Goal: Information Seeking & Learning: Learn about a topic

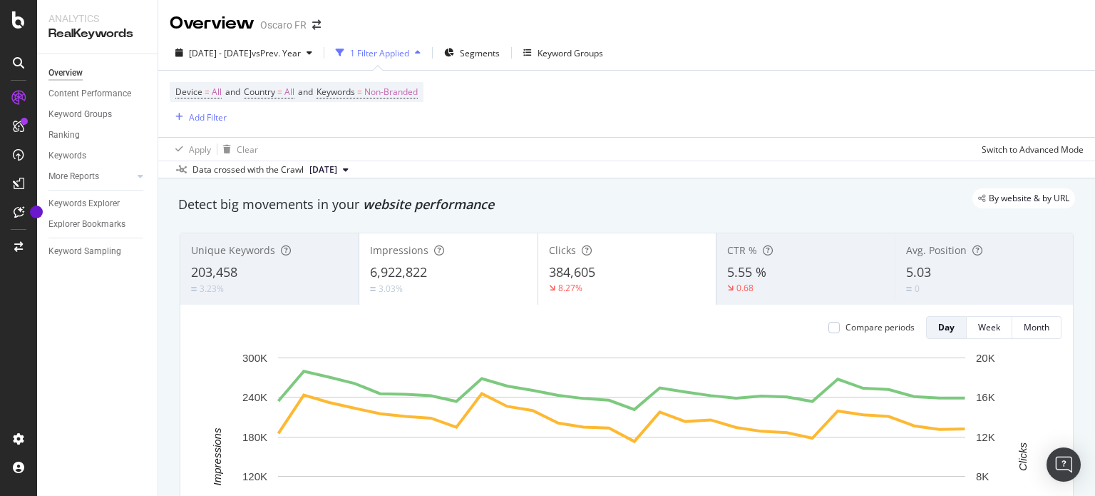
click at [787, 47] on div "[DATE] - [DATE] vs Prev. Year 1 Filter Applied Segments Keyword Groups" at bounding box center [626, 55] width 937 height 29
drag, startPoint x: 799, startPoint y: 59, endPoint x: 796, endPoint y: 68, distance: 9.5
click at [799, 59] on div "[DATE] - [DATE] vs Prev. Year 1 Filter Applied Segments Keyword Groups" at bounding box center [626, 55] width 937 height 29
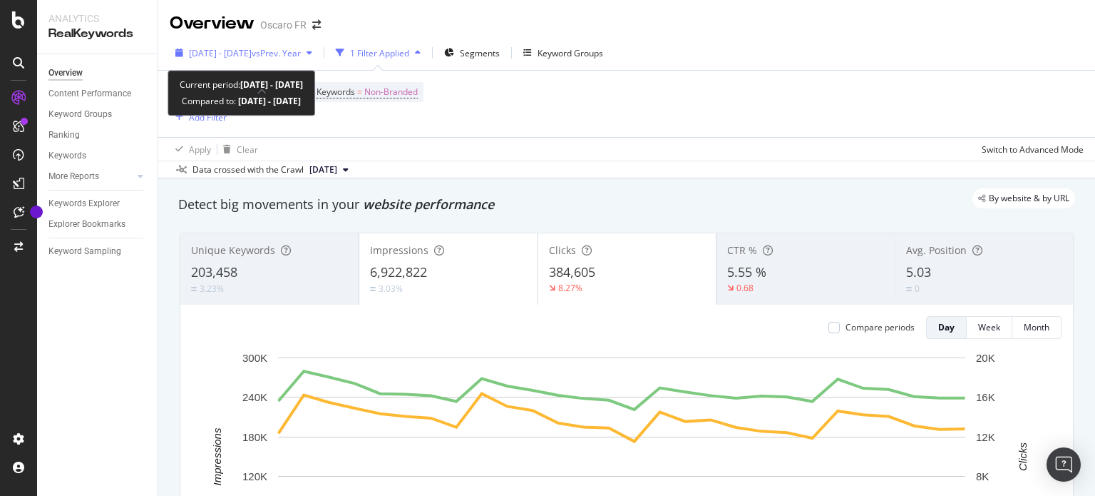
click at [312, 50] on icon "button" at bounding box center [310, 52] width 6 height 9
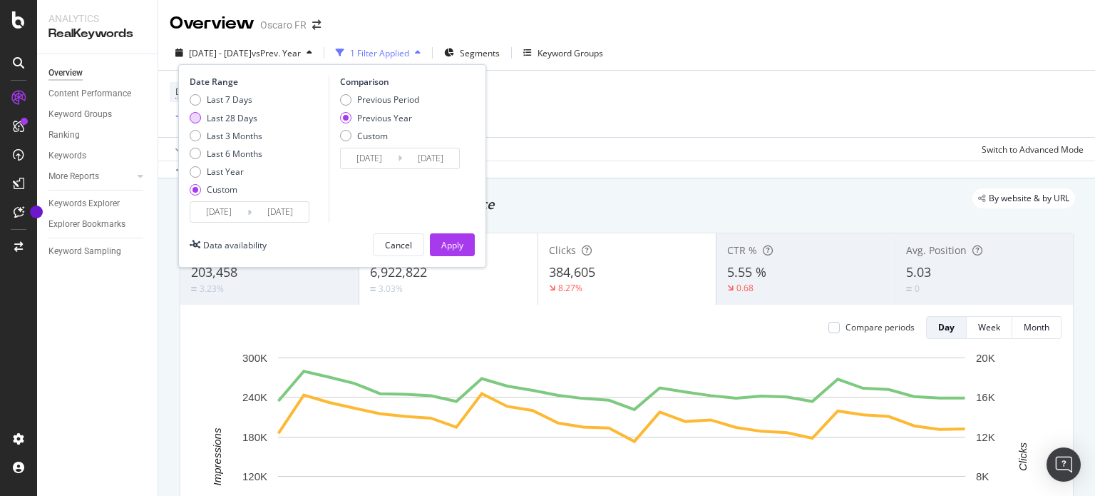
click at [227, 121] on div "Last 28 Days" at bounding box center [232, 118] width 51 height 12
type input "[DATE]"
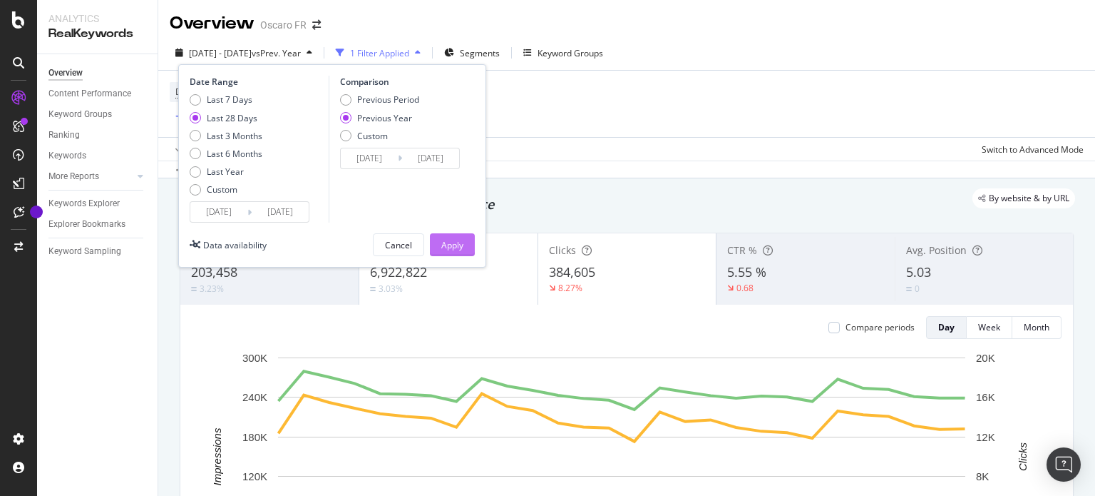
click at [438, 244] on button "Apply" at bounding box center [452, 244] width 45 height 23
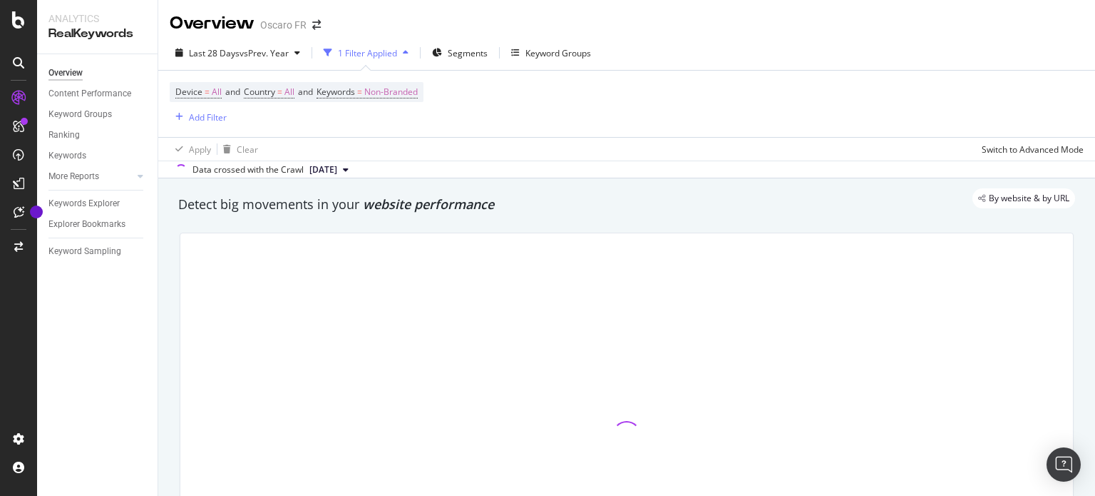
click at [752, 111] on div "Device = All and Country = All and Keywords = Non-Branded Add Filter" at bounding box center [627, 104] width 914 height 66
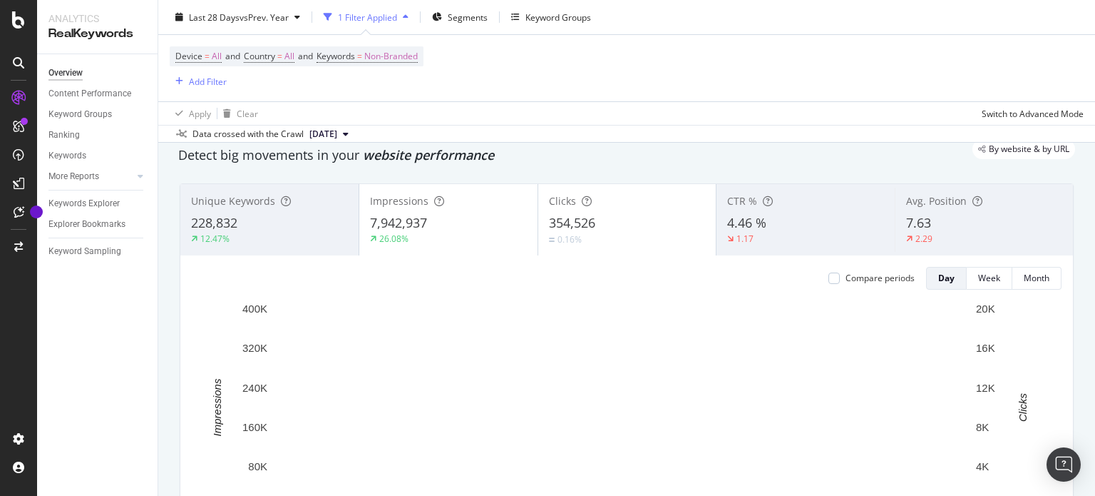
scroll to position [71, 0]
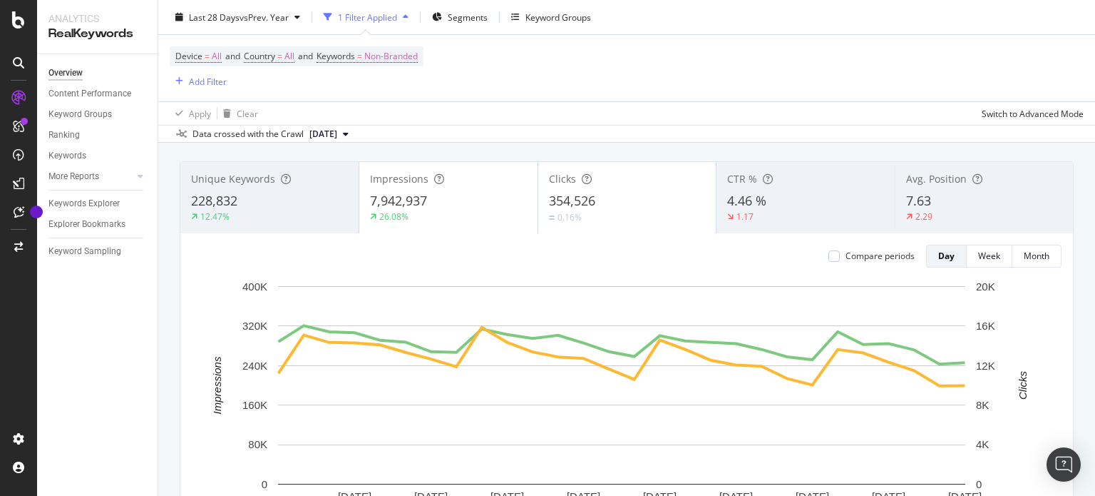
click at [722, 68] on div "Device = All and Country = All and Keywords = Non-Branded Add Filter" at bounding box center [627, 68] width 914 height 66
click at [678, 121] on div "Apply Clear Switch to Advanced Mode" at bounding box center [626, 113] width 937 height 24
click at [563, 141] on div "Data crossed with the Crawl [DATE]" at bounding box center [626, 133] width 937 height 17
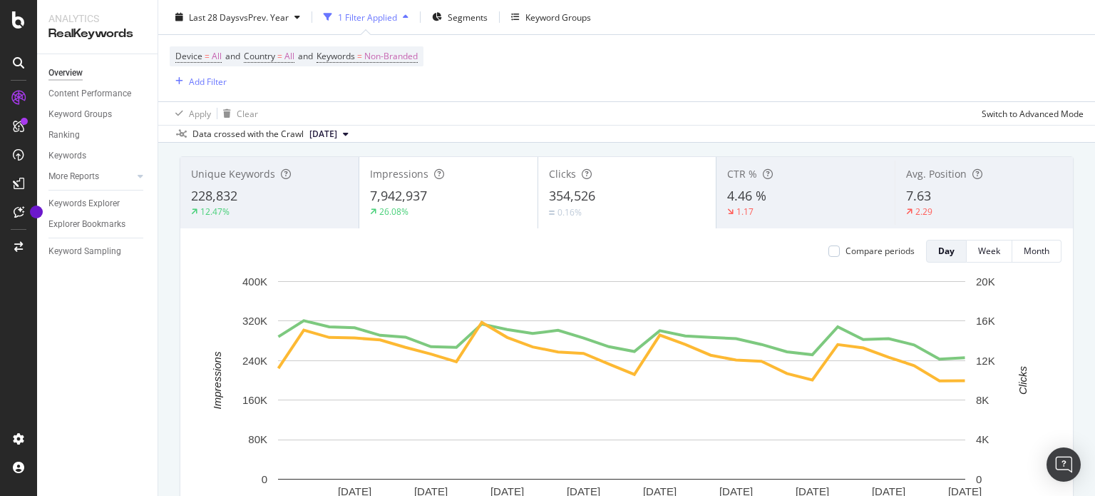
scroll to position [0, 0]
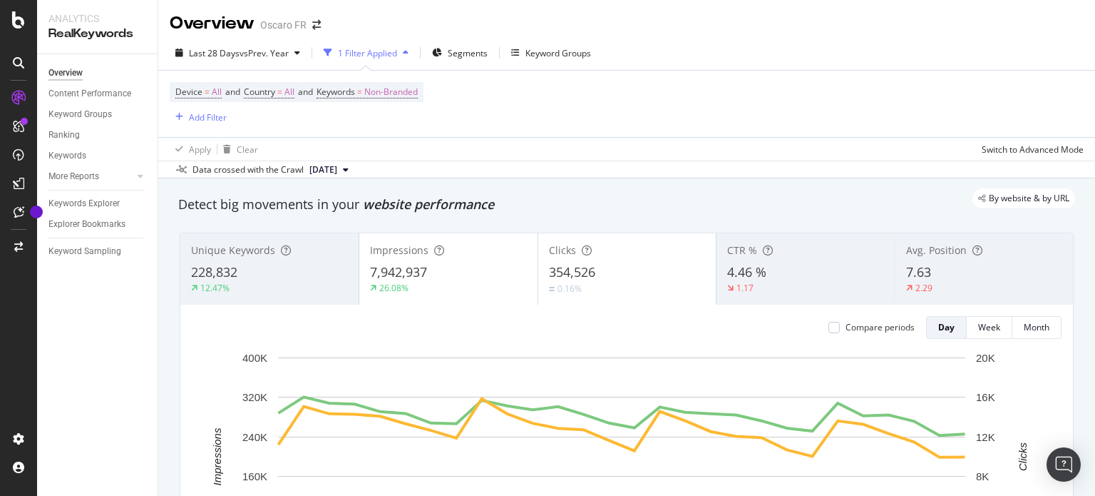
click at [665, 174] on div "Data crossed with the Crawl [DATE]" at bounding box center [626, 168] width 937 height 17
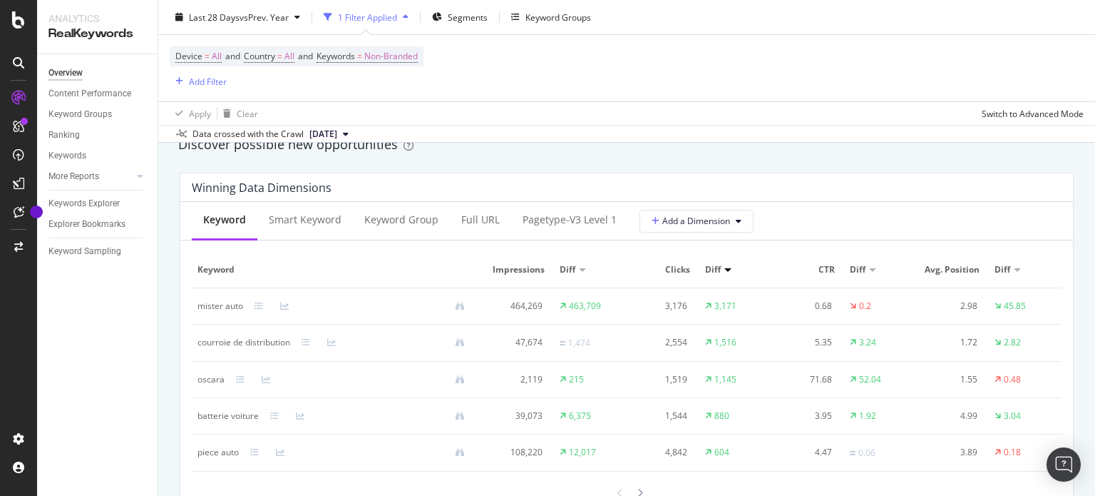
scroll to position [1283, 0]
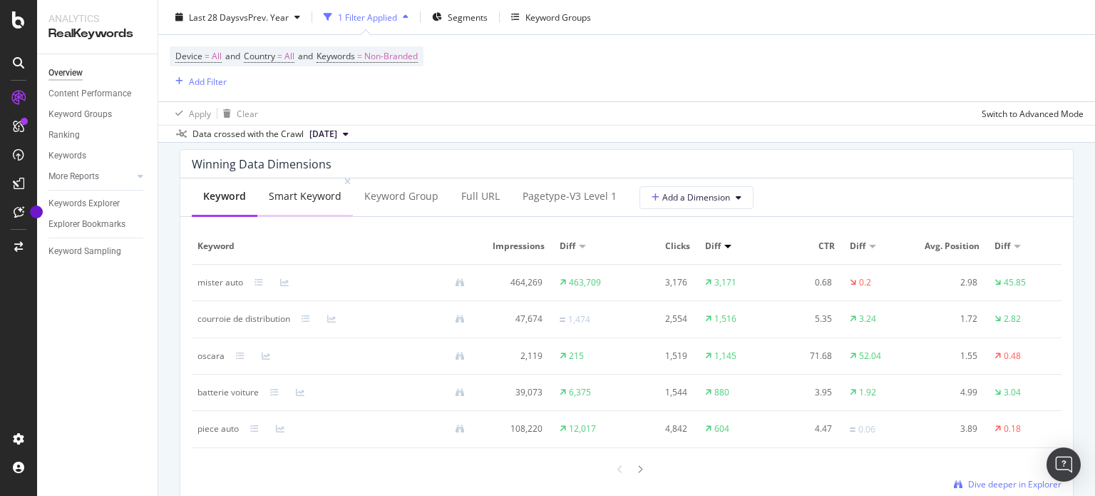
click at [324, 204] on div "Smart Keyword" at bounding box center [305, 197] width 96 height 39
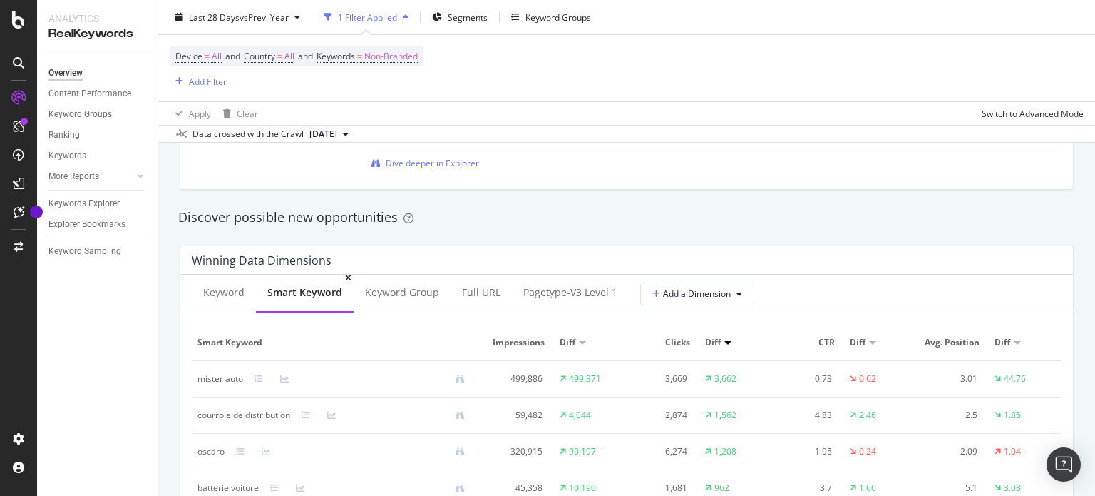
scroll to position [1212, 0]
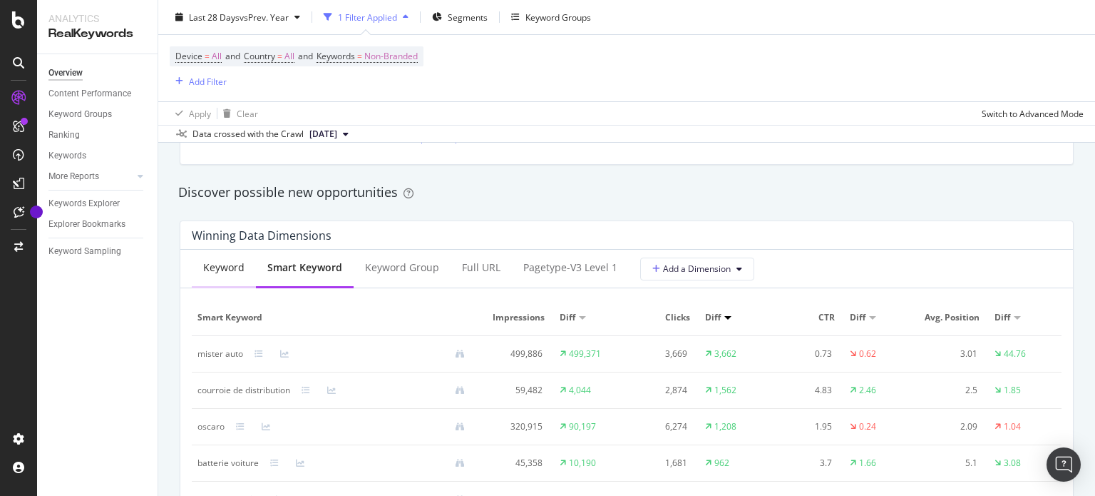
click at [215, 278] on div "Keyword" at bounding box center [224, 268] width 64 height 39
click at [282, 268] on div "Smart Keyword" at bounding box center [305, 267] width 73 height 14
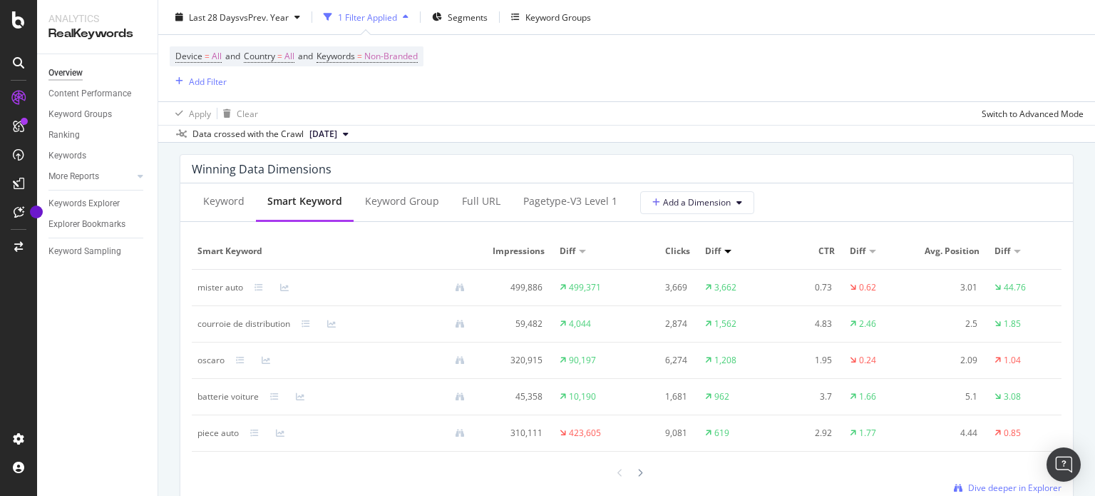
scroll to position [1355, 0]
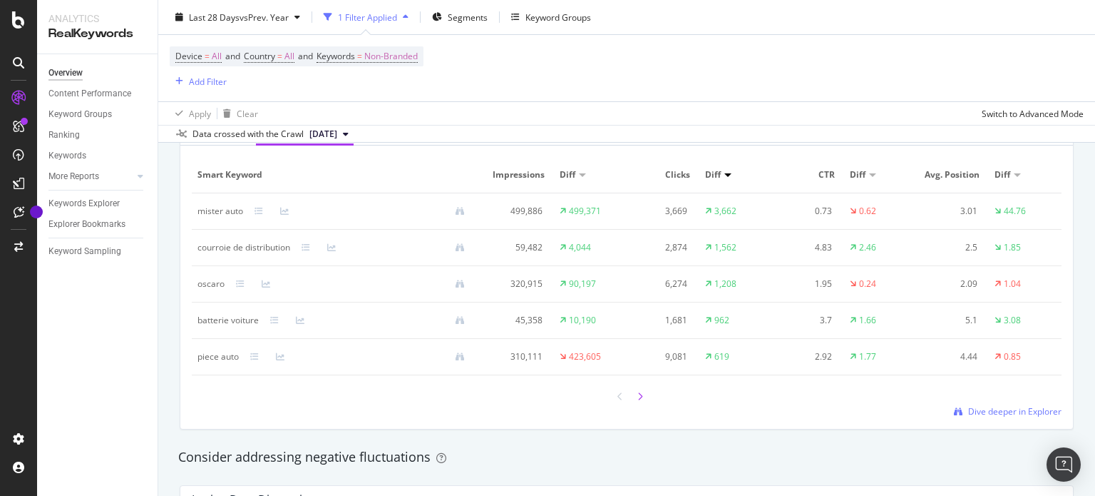
click at [637, 396] on icon at bounding box center [640, 396] width 6 height 9
click at [617, 396] on icon at bounding box center [620, 396] width 6 height 9
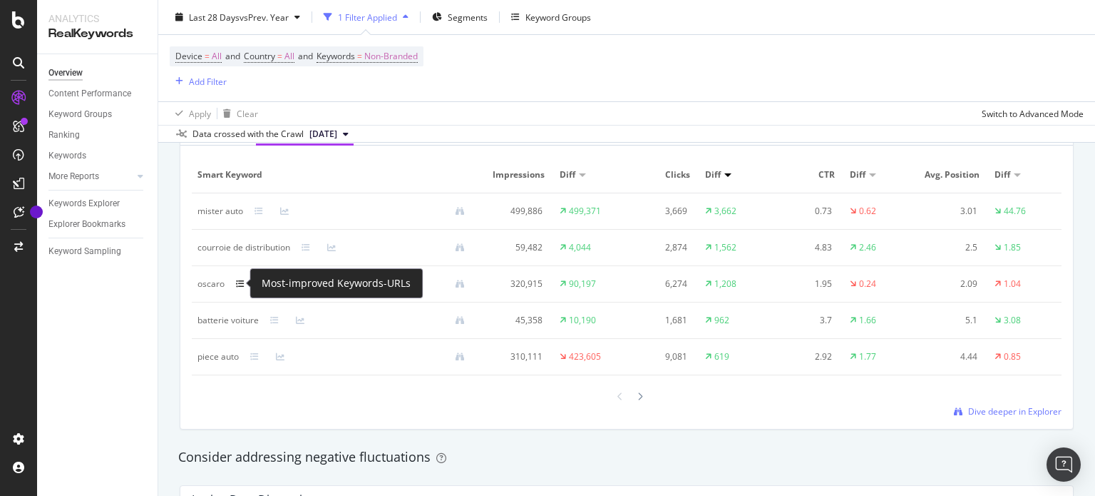
click at [240, 280] on icon at bounding box center [240, 284] width 9 height 9
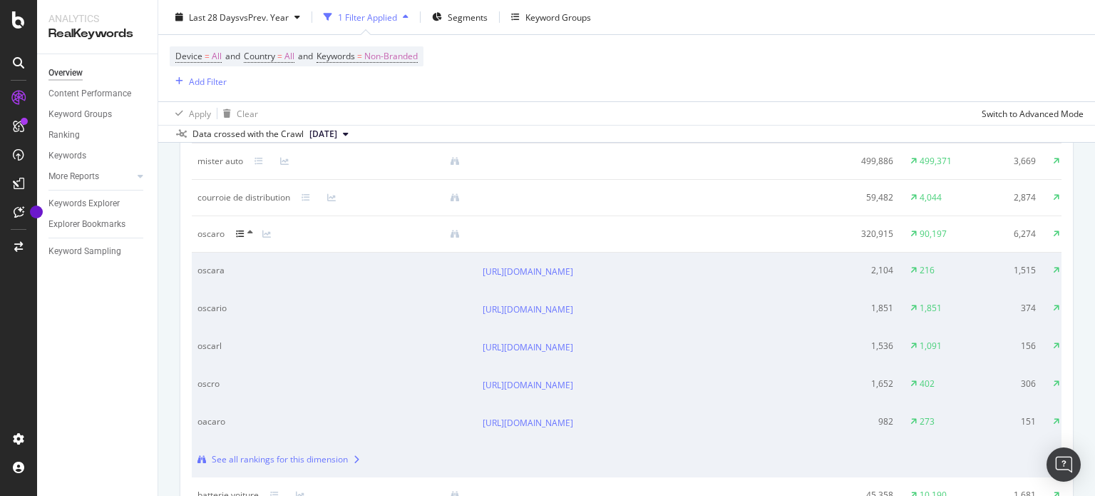
scroll to position [1283, 0]
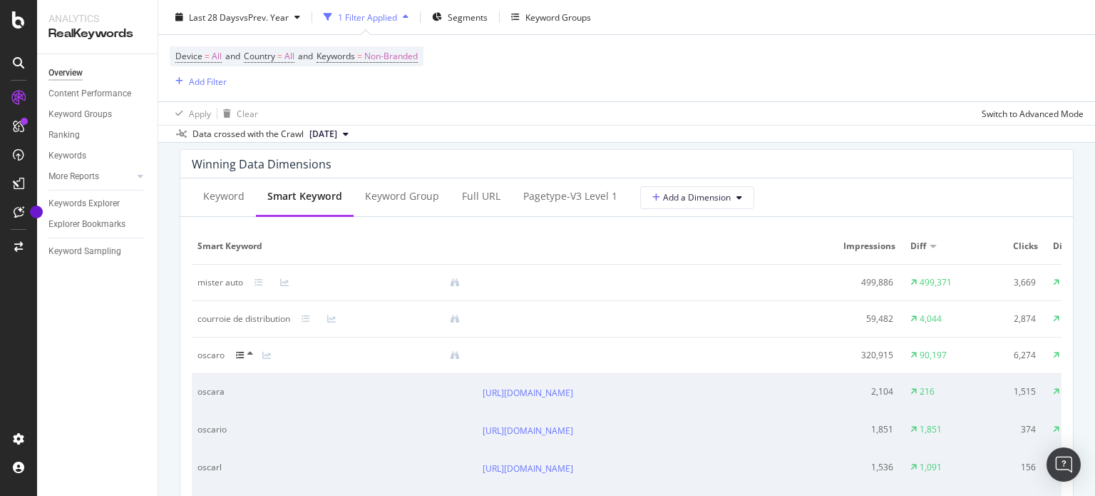
click at [242, 354] on icon at bounding box center [240, 355] width 9 height 9
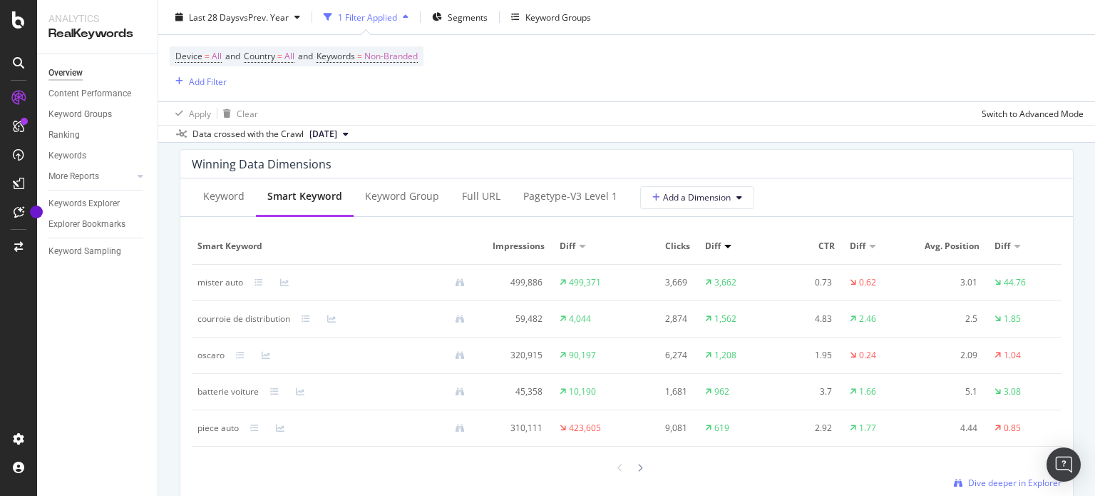
scroll to position [1355, 0]
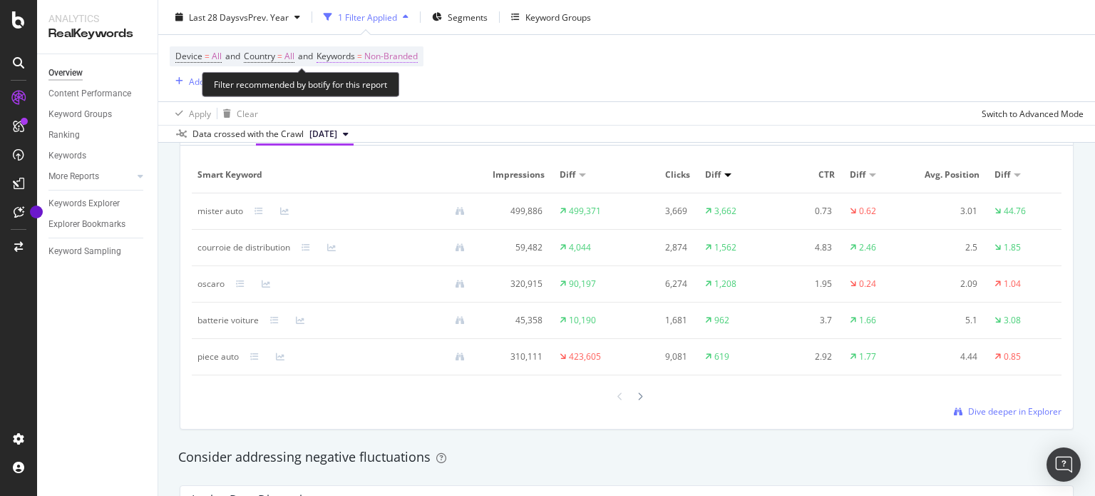
click at [409, 56] on span "Non-Branded" at bounding box center [390, 56] width 53 height 20
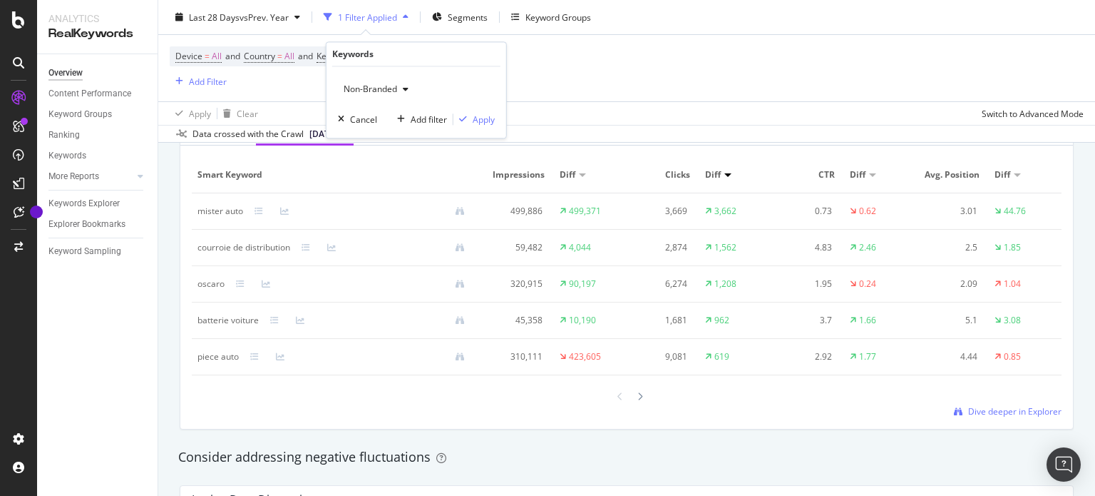
click at [674, 85] on div "Device = All and Country = All and Keywords = Non-Branded Add Filter" at bounding box center [627, 68] width 914 height 66
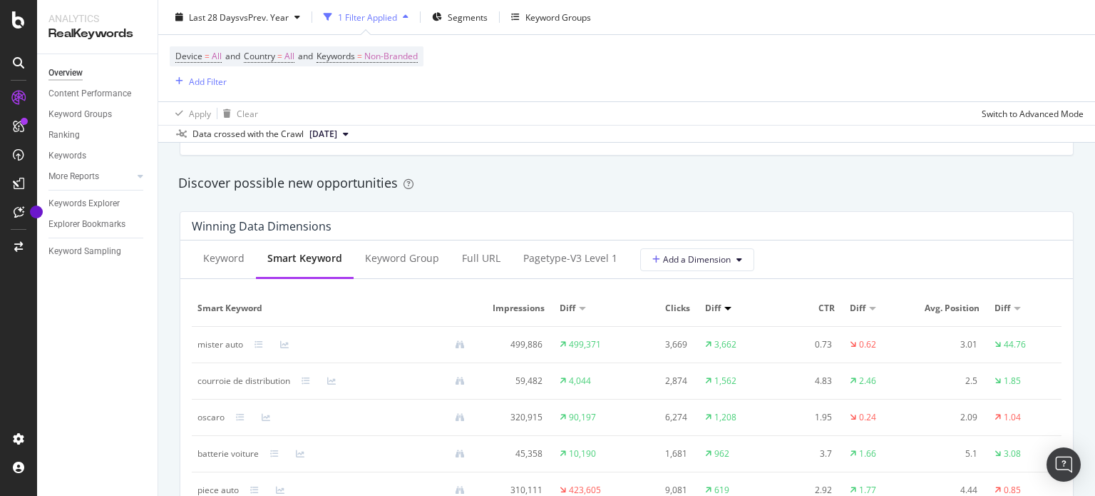
scroll to position [1283, 0]
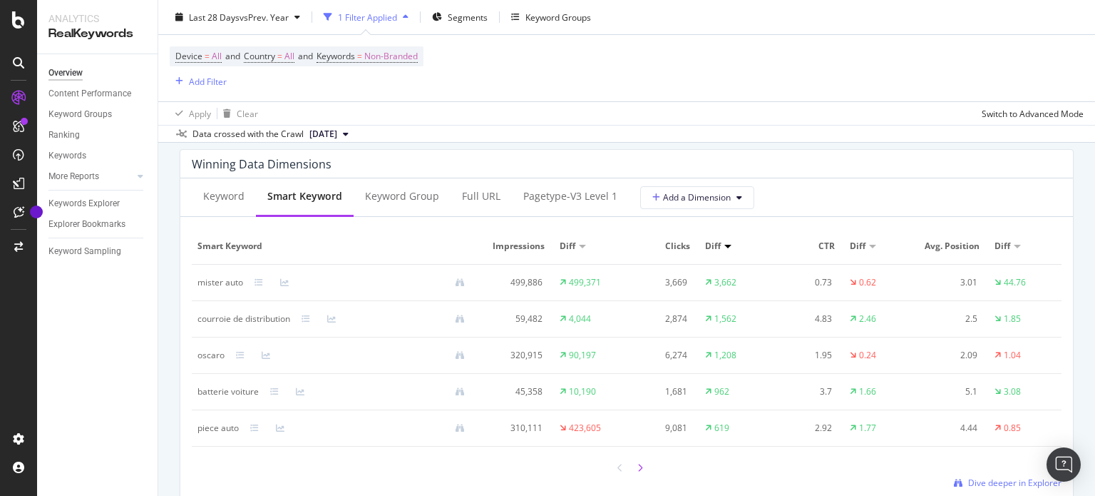
click at [634, 463] on div at bounding box center [640, 467] width 13 height 19
click at [229, 196] on div "Keyword" at bounding box center [223, 196] width 41 height 14
click at [640, 469] on div at bounding box center [640, 468] width 13 height 19
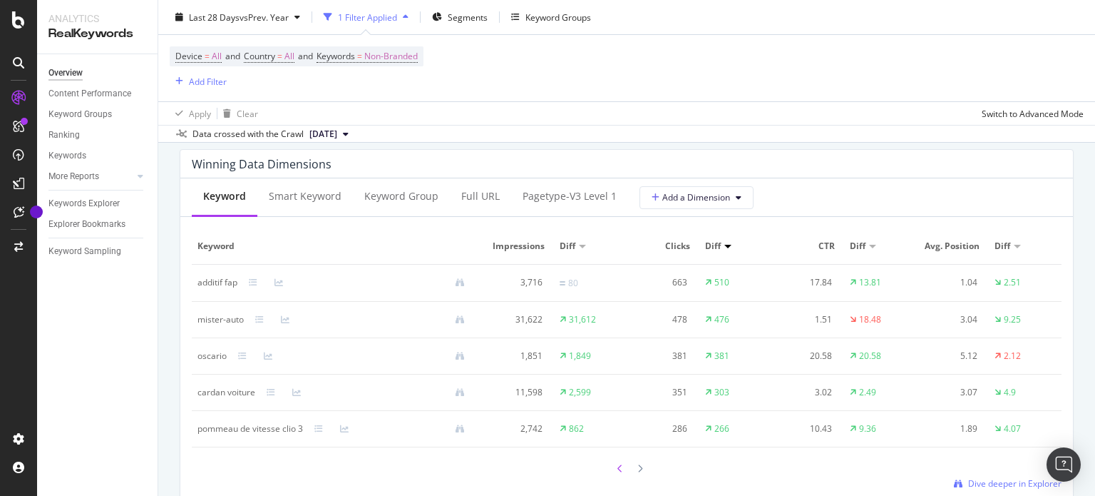
click at [620, 468] on div at bounding box center [620, 467] width 13 height 19
click at [327, 195] on div "Smart Keyword" at bounding box center [305, 196] width 73 height 14
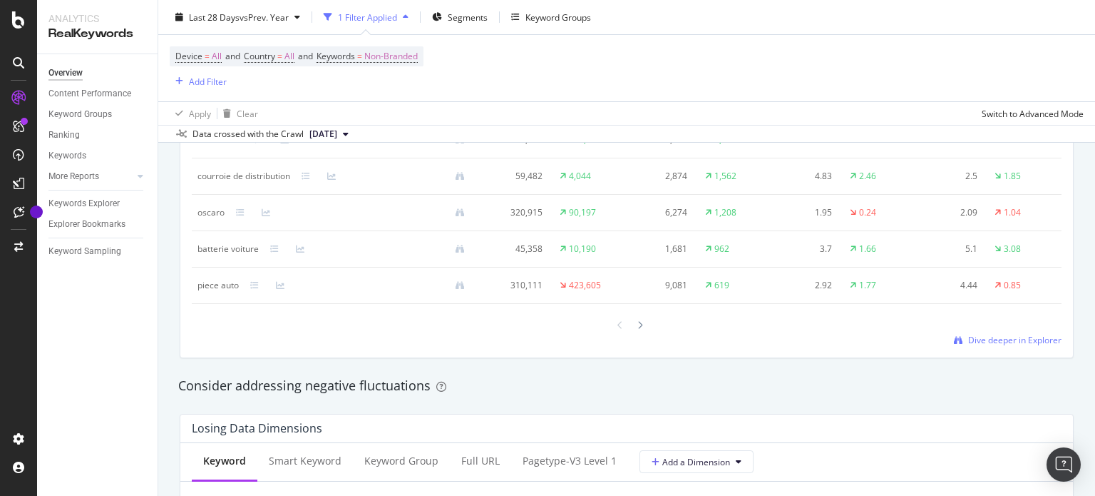
scroll to position [1640, 0]
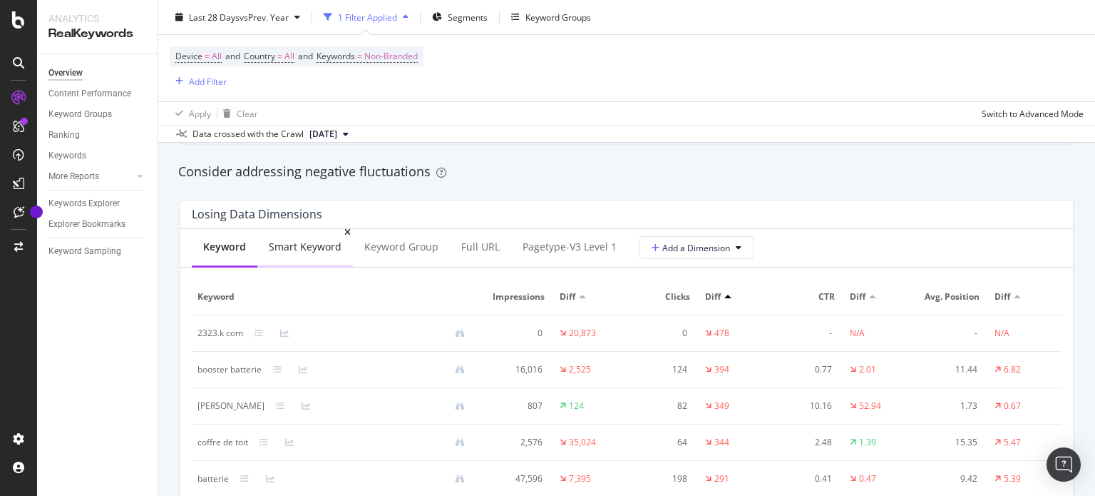
click at [324, 260] on div "Smart Keyword" at bounding box center [305, 247] width 96 height 39
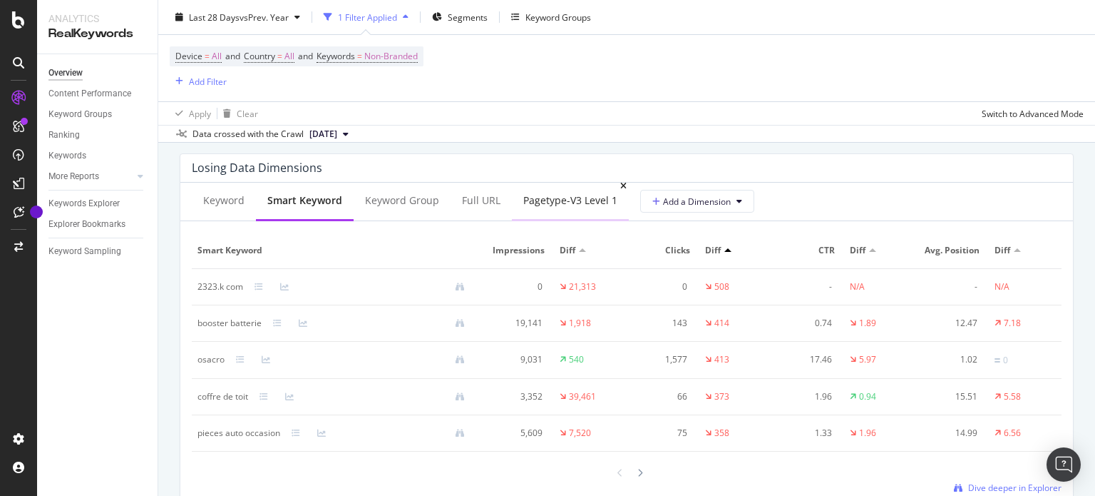
scroll to position [1711, 0]
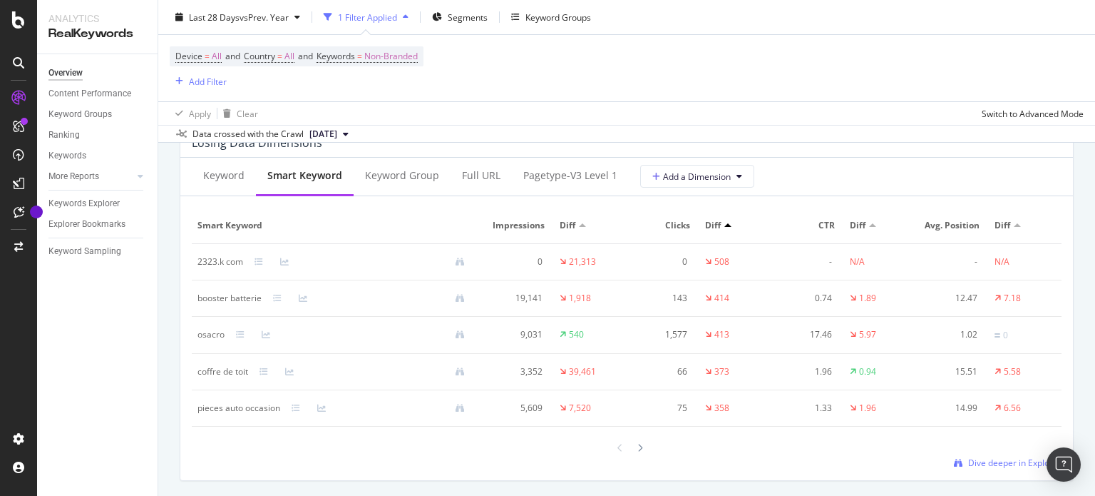
click at [379, 212] on th "Smart Keyword" at bounding box center [337, 225] width 290 height 36
click at [392, 222] on span "Smart Keyword" at bounding box center [335, 225] width 275 height 13
click at [244, 180] on div "Keyword" at bounding box center [224, 176] width 64 height 39
click at [311, 190] on div "Smart Keyword" at bounding box center [305, 176] width 96 height 39
click at [397, 222] on span "Smart Keyword" at bounding box center [335, 225] width 275 height 13
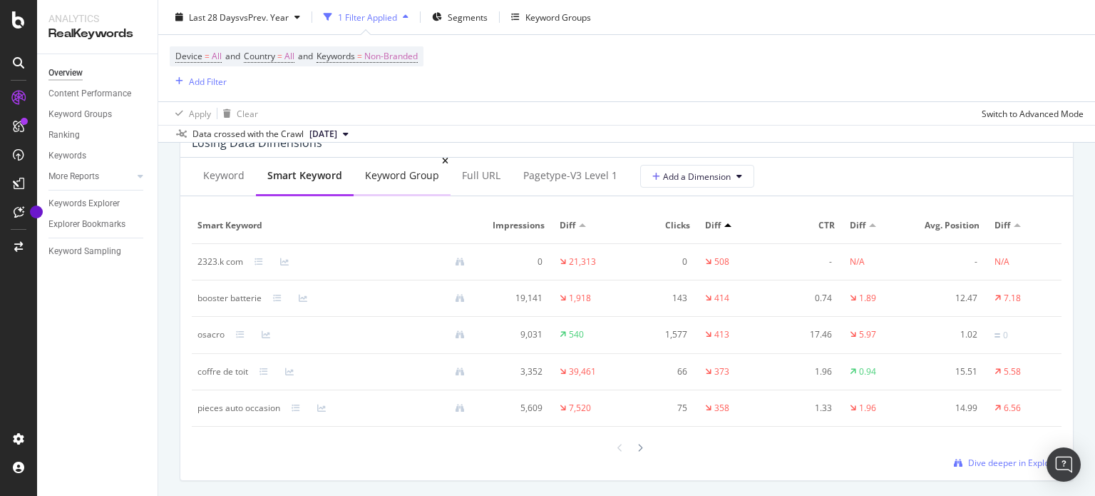
click at [405, 171] on div "Keyword Group" at bounding box center [402, 175] width 74 height 14
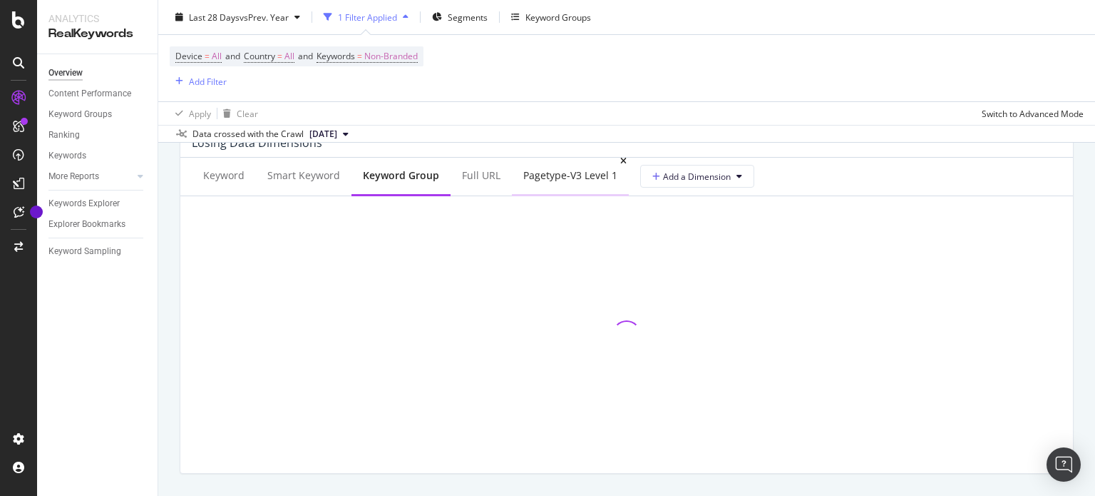
click at [605, 188] on div "pagetype-v3 Level 1" at bounding box center [570, 176] width 117 height 39
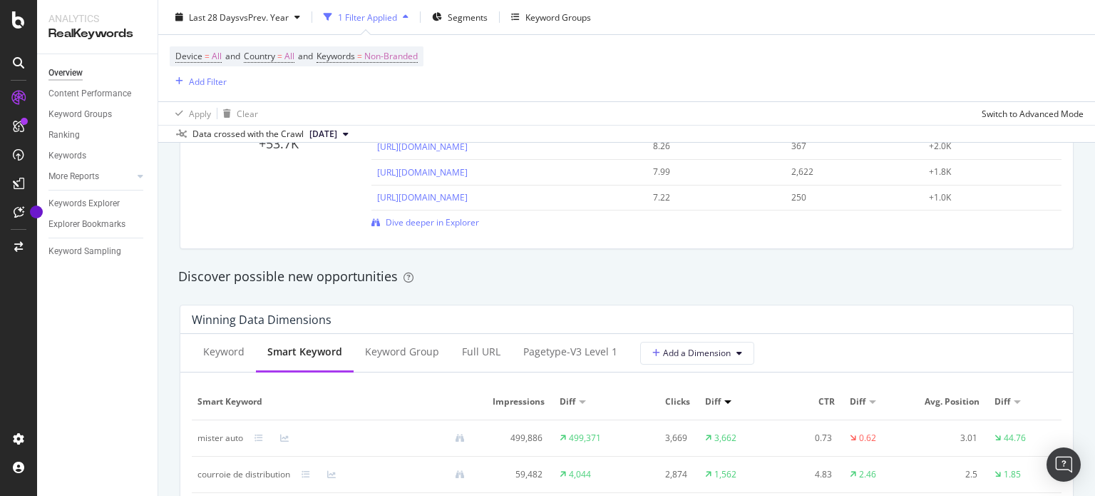
scroll to position [1070, 0]
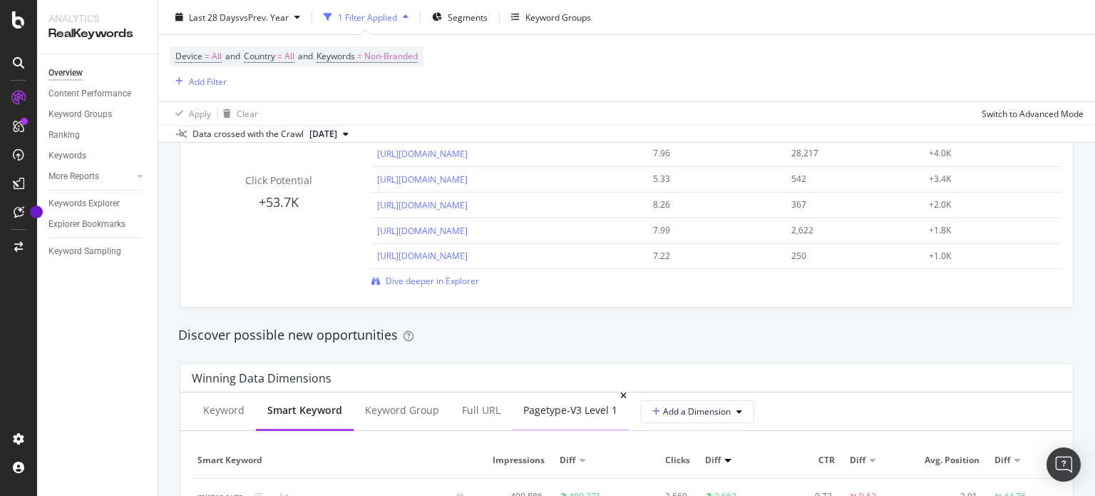
click at [561, 427] on div "pagetype-v3 Level 1" at bounding box center [570, 410] width 117 height 39
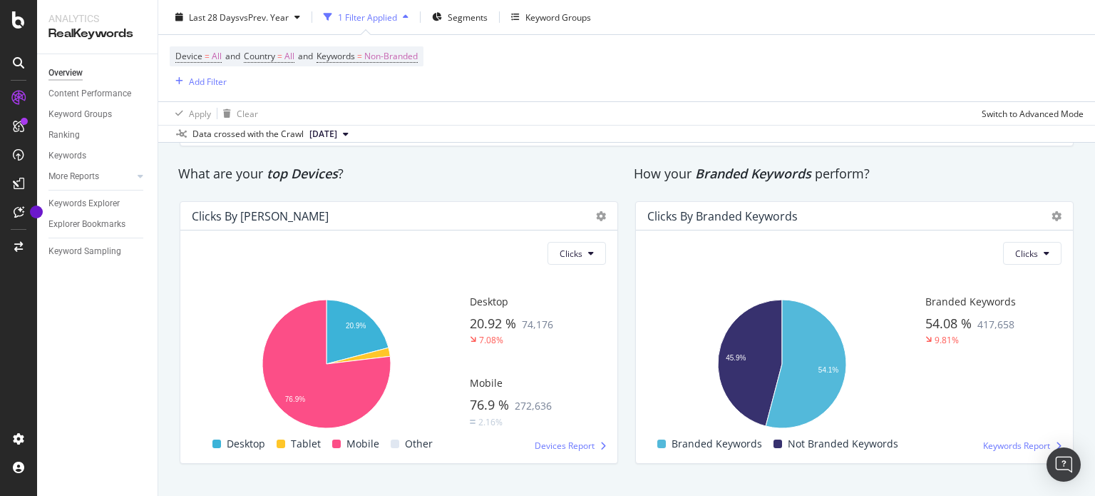
scroll to position [2394, 0]
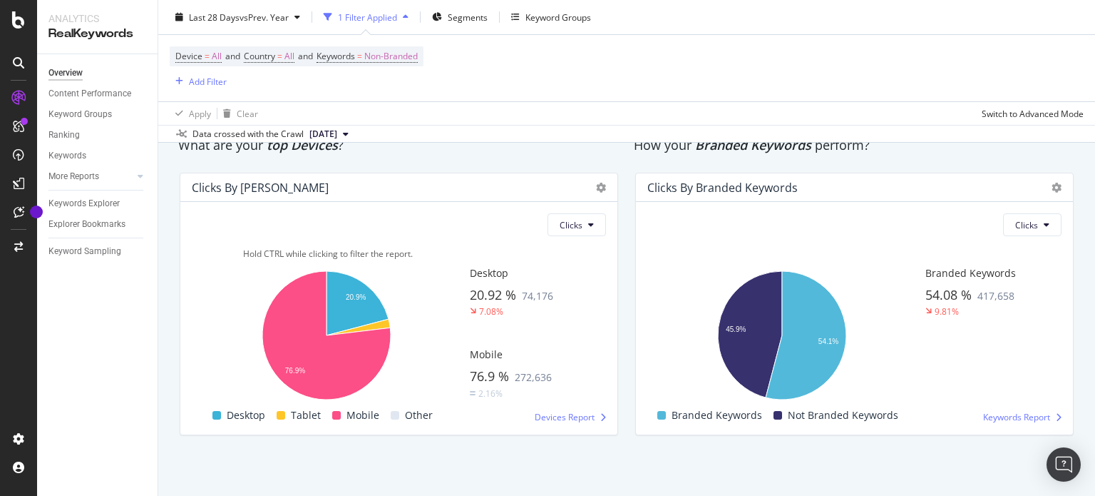
click at [334, 413] on span at bounding box center [336, 415] width 9 height 9
click at [399, 416] on div "Other" at bounding box center [411, 414] width 53 height 17
click at [376, 324] on icon "A chart." at bounding box center [358, 327] width 63 height 16
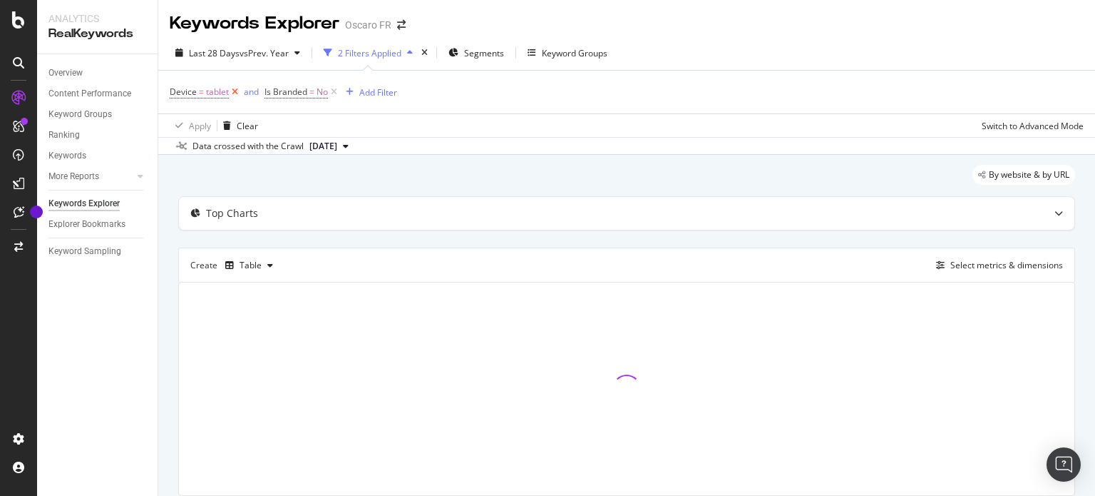
click at [235, 92] on icon at bounding box center [235, 92] width 12 height 14
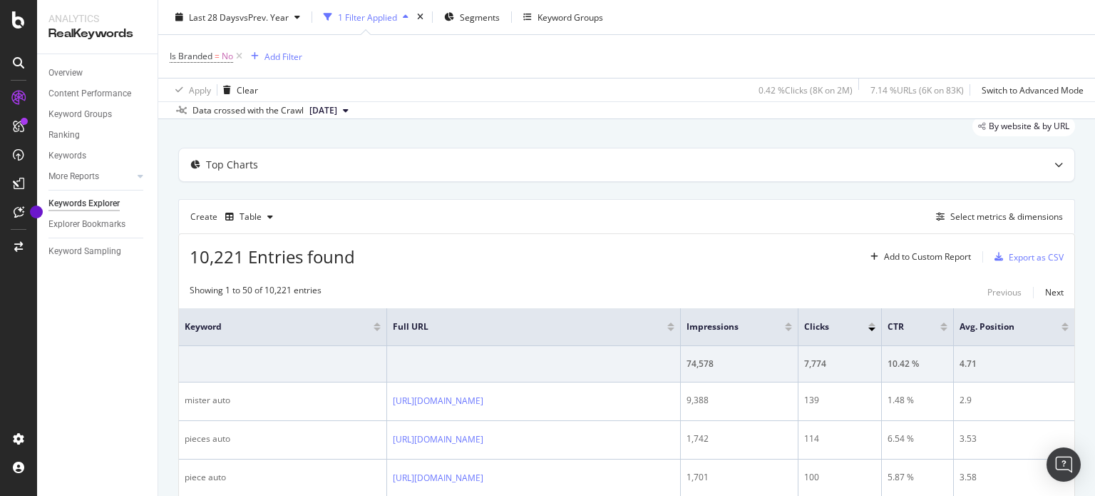
scroll to position [51, 0]
drag, startPoint x: 536, startPoint y: 85, endPoint x: 540, endPoint y: 100, distance: 15.4
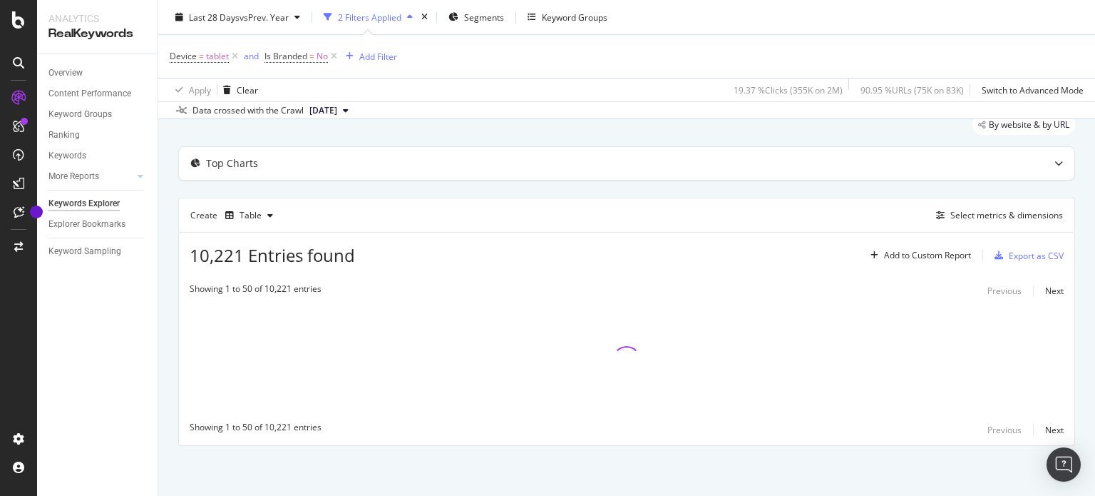
scroll to position [48, 0]
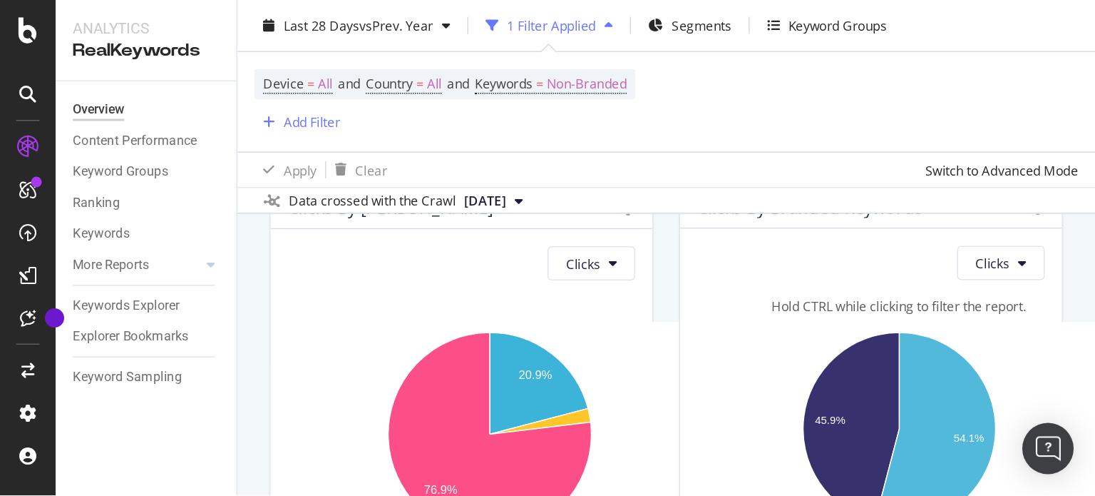
scroll to position [2393, 0]
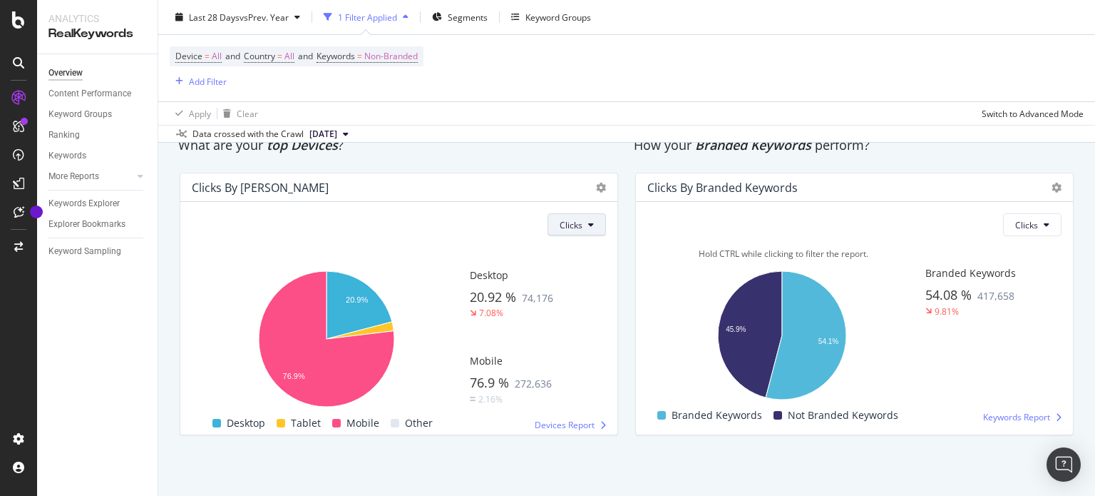
click at [588, 220] on icon at bounding box center [591, 224] width 6 height 9
click at [436, 442] on div "Clicks by Device Clicks Hold CTRL while clicking to filter the report. 20.9% 76…" at bounding box center [399, 303] width 456 height 285
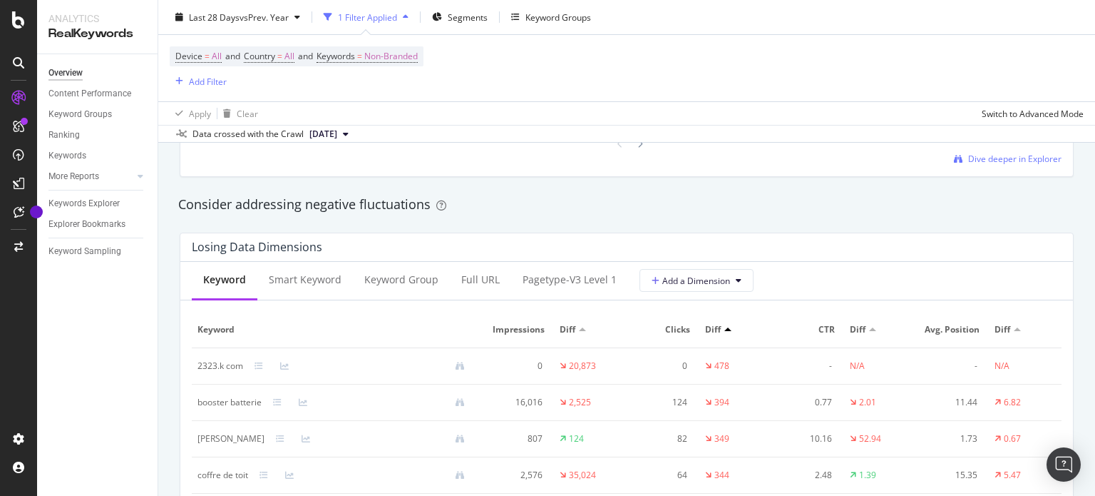
scroll to position [1252, 0]
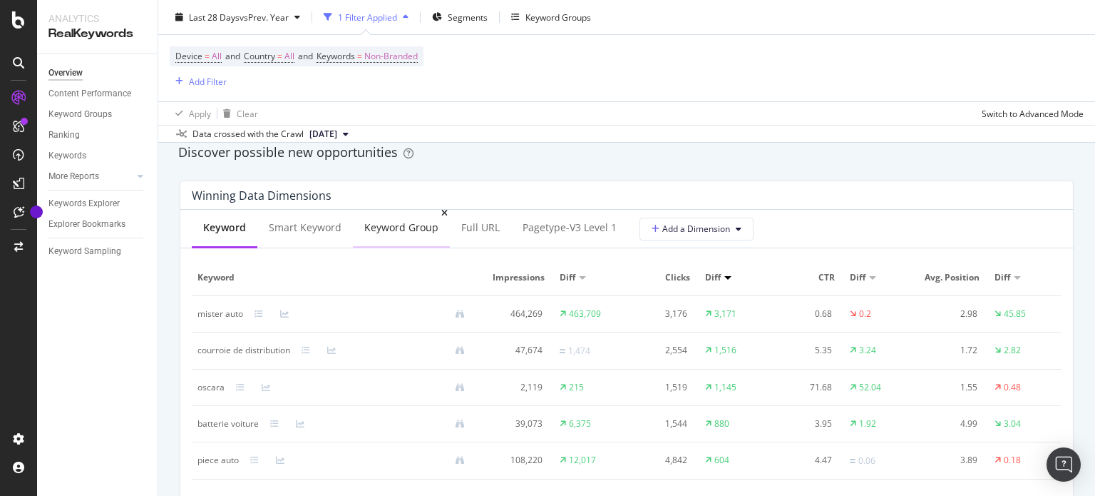
click at [384, 213] on div "Keyword Group" at bounding box center [401, 228] width 97 height 39
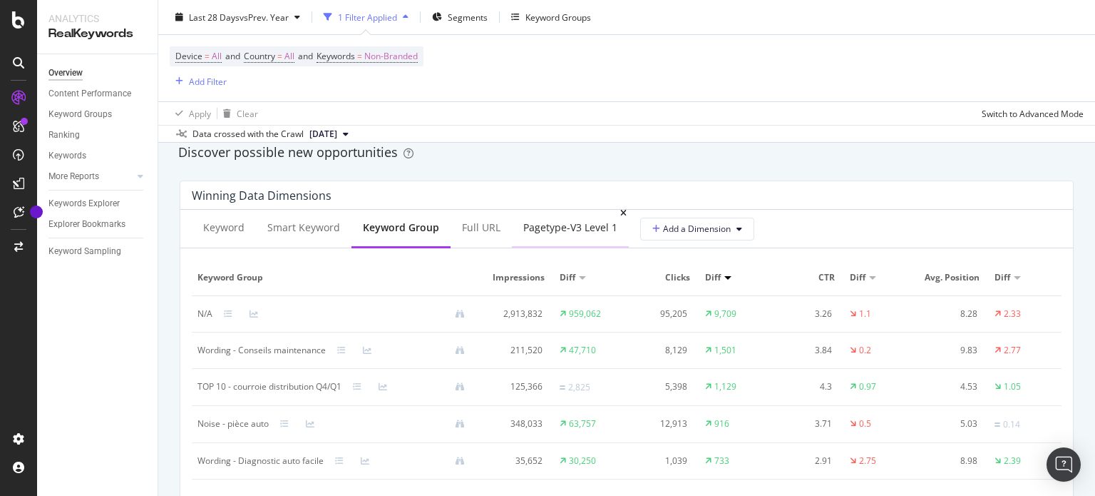
click at [576, 227] on div "pagetype-v3 Level 1" at bounding box center [570, 227] width 94 height 14
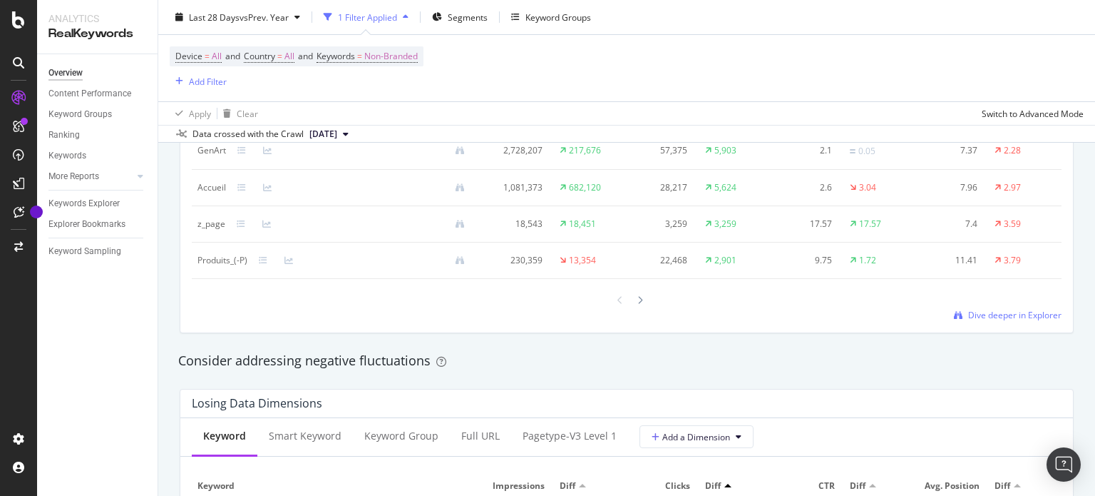
scroll to position [1609, 0]
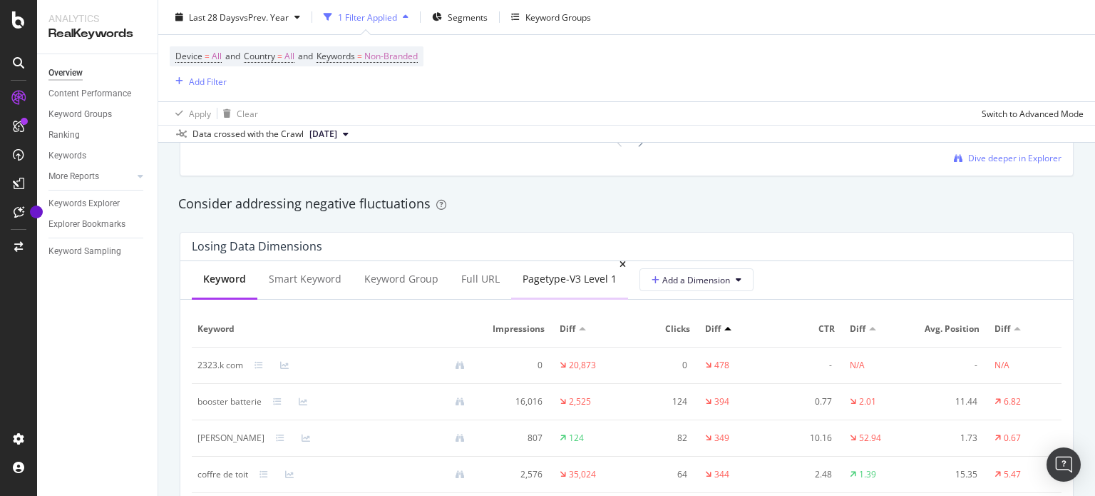
click at [548, 277] on div "pagetype-v3 Level 1" at bounding box center [570, 279] width 94 height 14
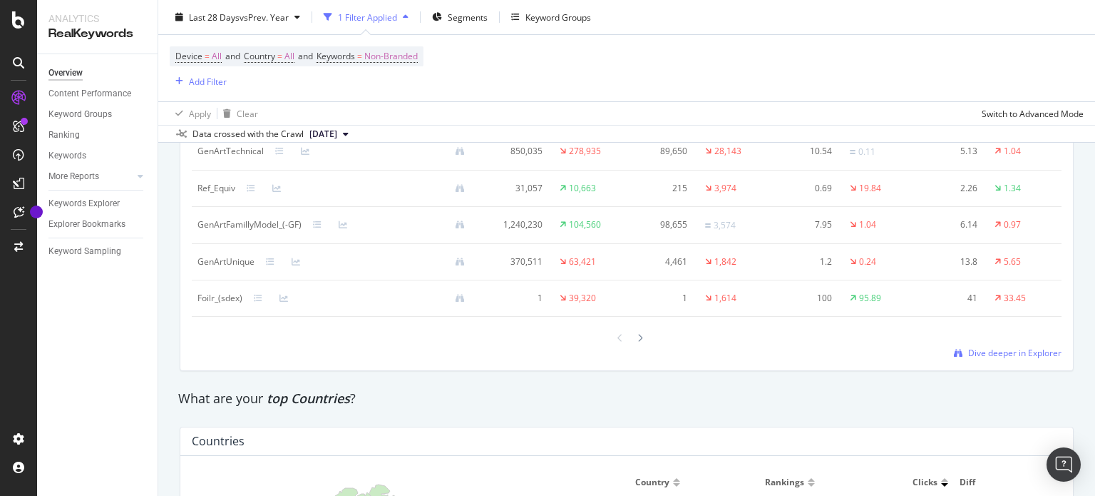
scroll to position [1680, 0]
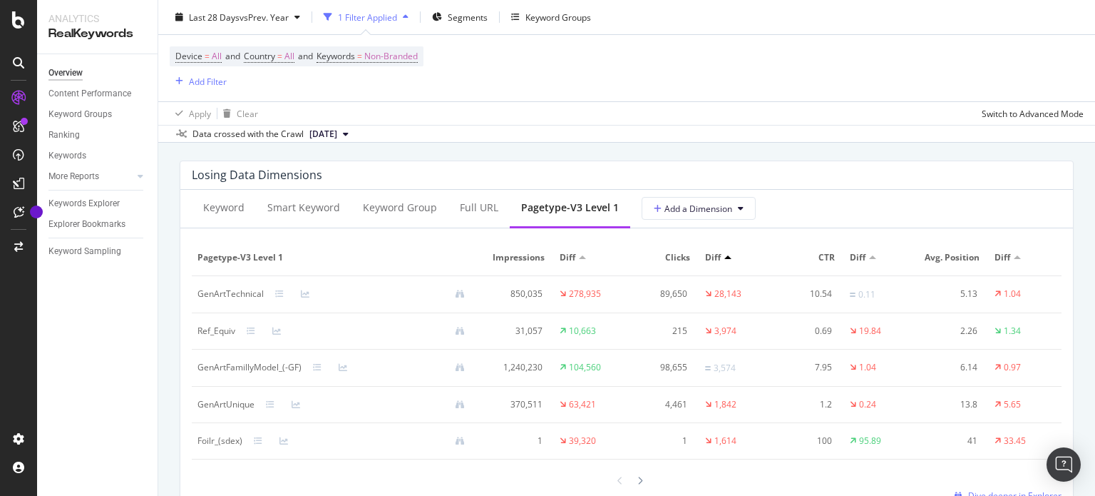
click at [861, 165] on div "Losing Data Dimensions" at bounding box center [626, 175] width 893 height 29
click at [471, 409] on div "GenArtUnique" at bounding box center [337, 404] width 279 height 13
click at [774, 120] on div "Apply Clear Switch to Advanced Mode" at bounding box center [626, 113] width 937 height 24
click at [821, 86] on div "Device = All and Country = All and Keywords = Non-Branded Add Filter" at bounding box center [627, 68] width 914 height 66
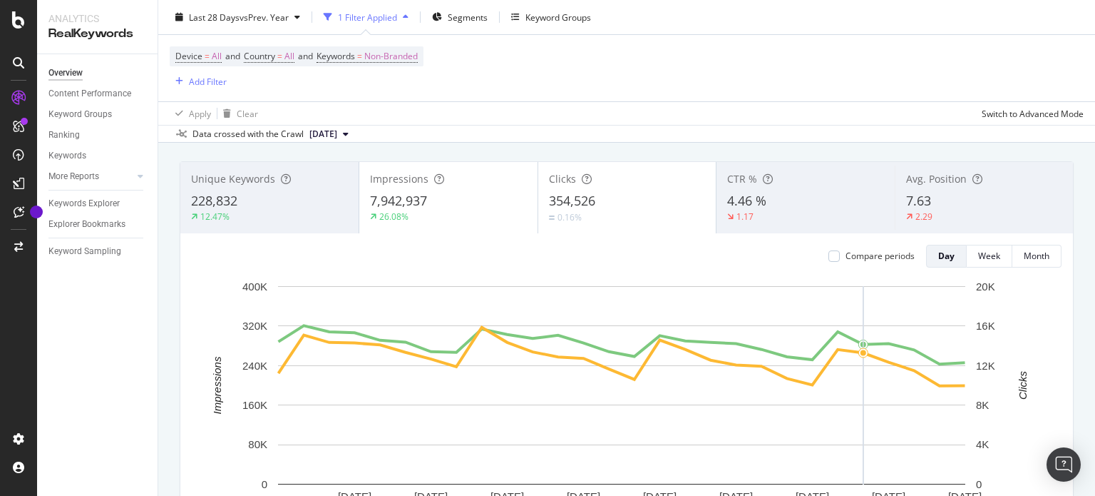
scroll to position [0, 0]
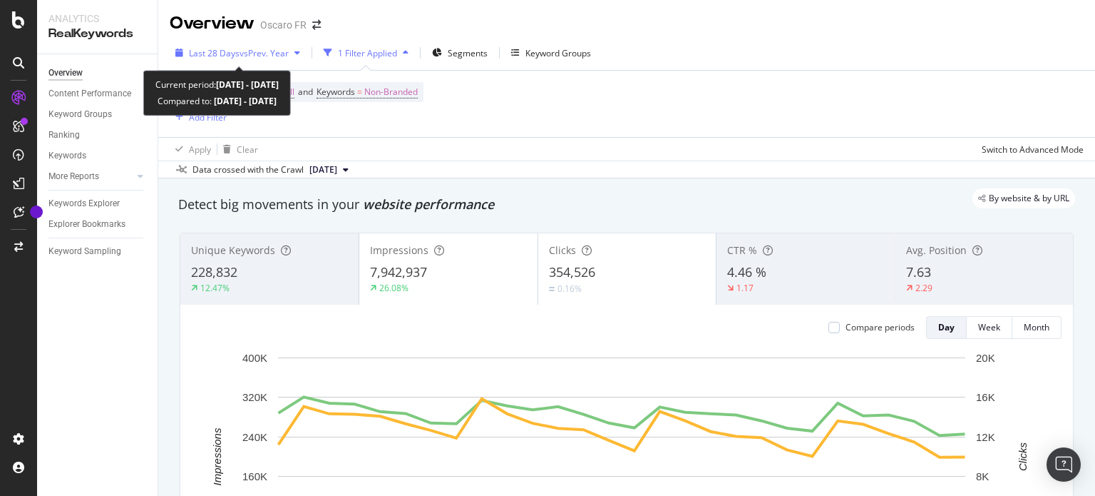
click at [272, 56] on span "vs Prev. Year" at bounding box center [264, 53] width 49 height 12
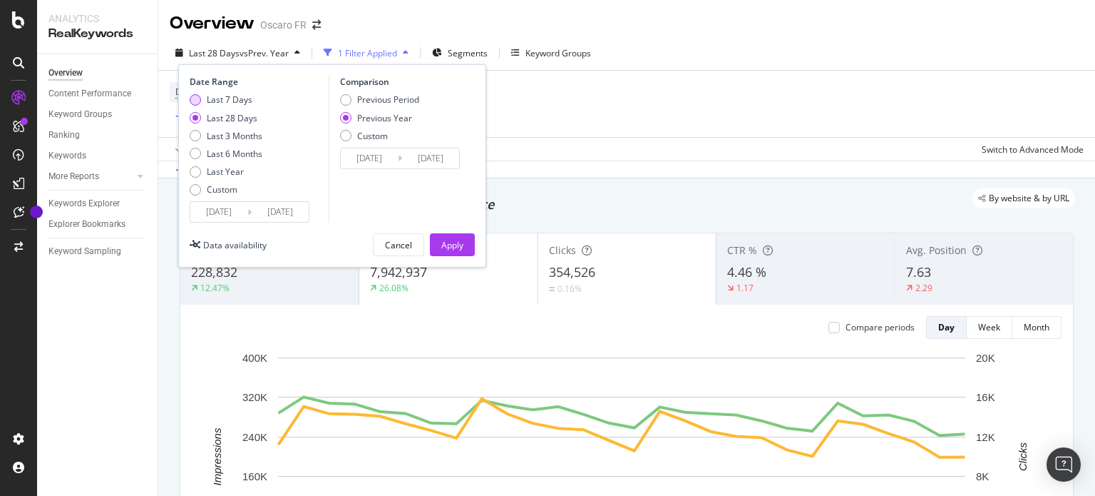
click at [236, 97] on div "Last 7 Days" at bounding box center [230, 99] width 46 height 12
type input "[DATE]"
click at [469, 248] on button "Apply" at bounding box center [452, 244] width 45 height 23
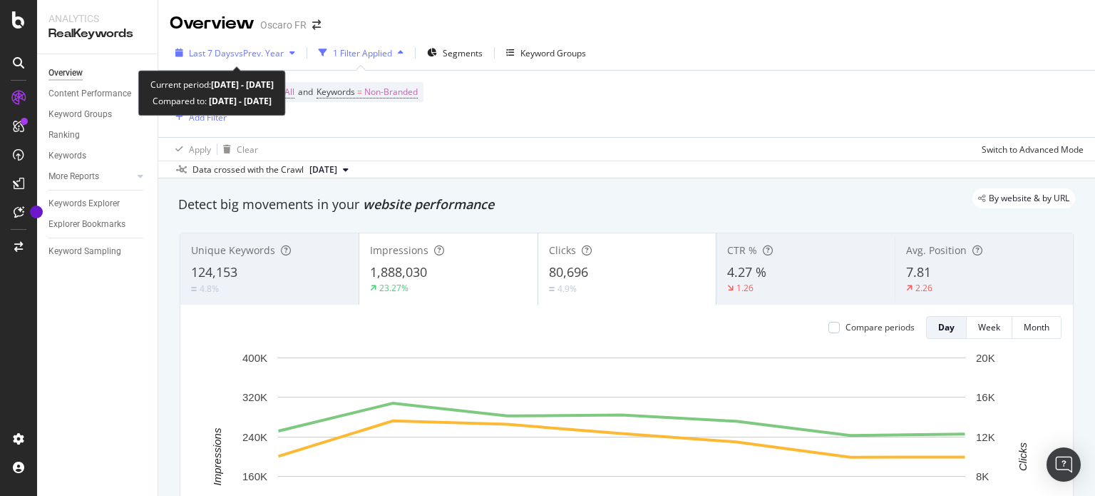
click at [270, 53] on span "vs Prev. Year" at bounding box center [259, 53] width 49 height 12
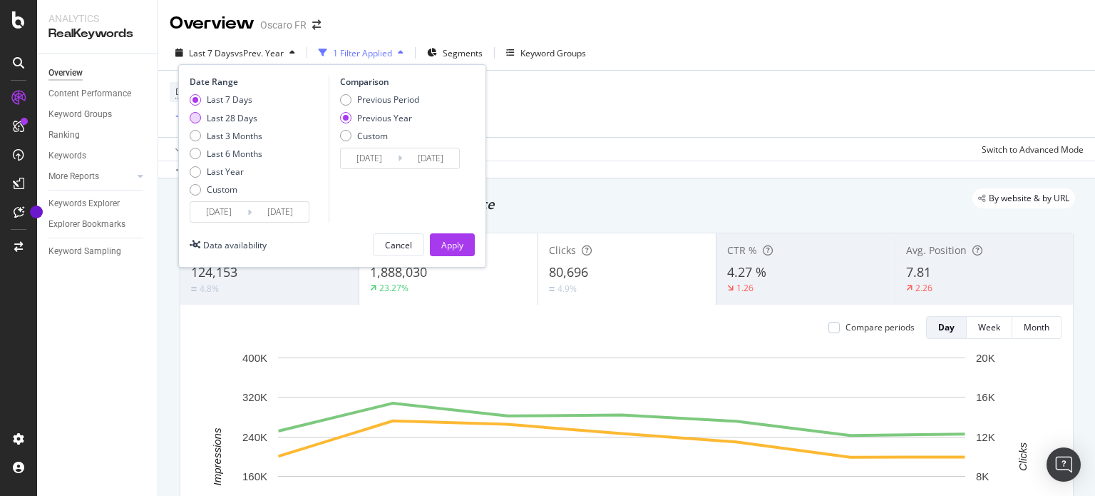
click at [231, 116] on div "Last 28 Days" at bounding box center [232, 118] width 51 height 12
type input "[DATE]"
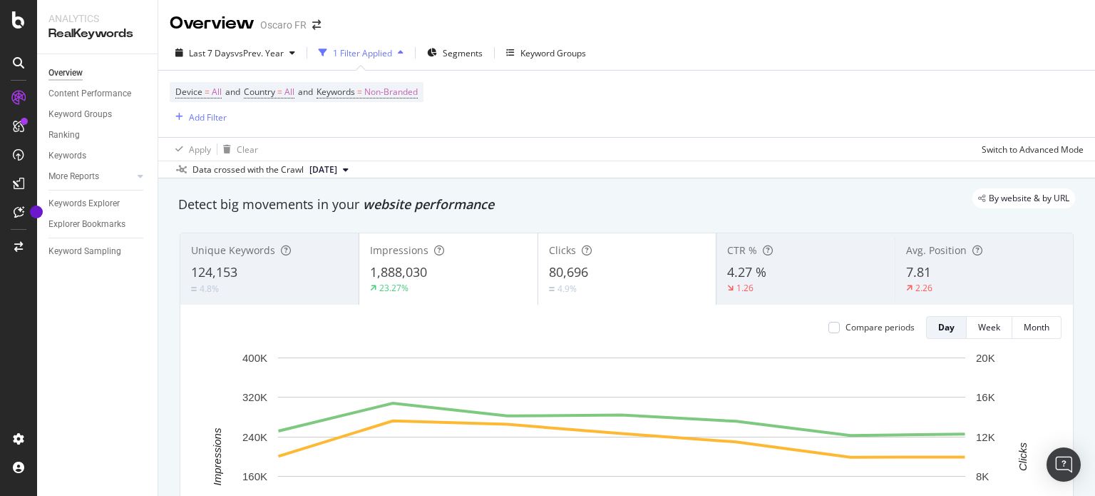
click at [604, 159] on div "Apply Clear Switch to Advanced Mode" at bounding box center [626, 149] width 937 height 24
click at [368, 59] on div "1 Filter Applied" at bounding box center [361, 52] width 96 height 21
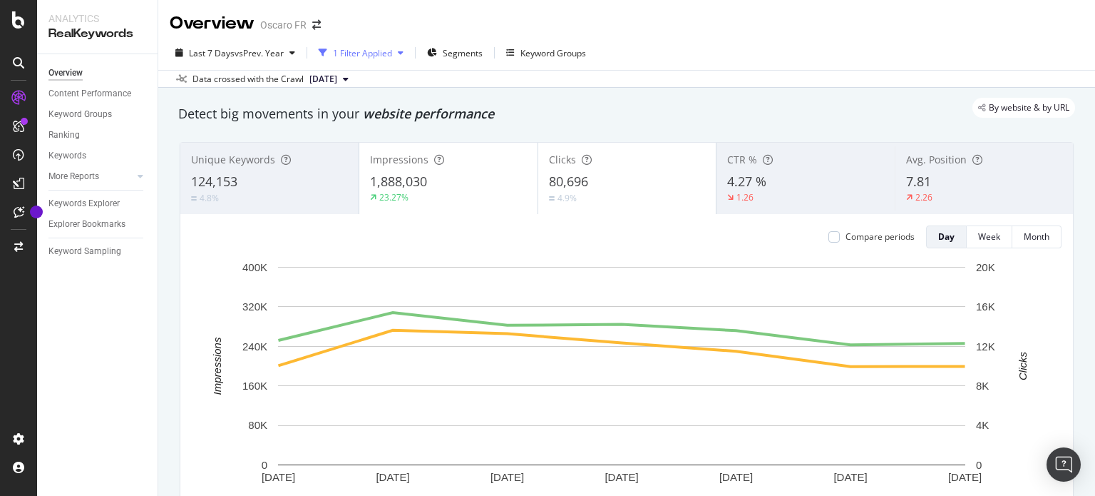
click at [368, 59] on div "1 Filter Applied" at bounding box center [361, 52] width 96 height 21
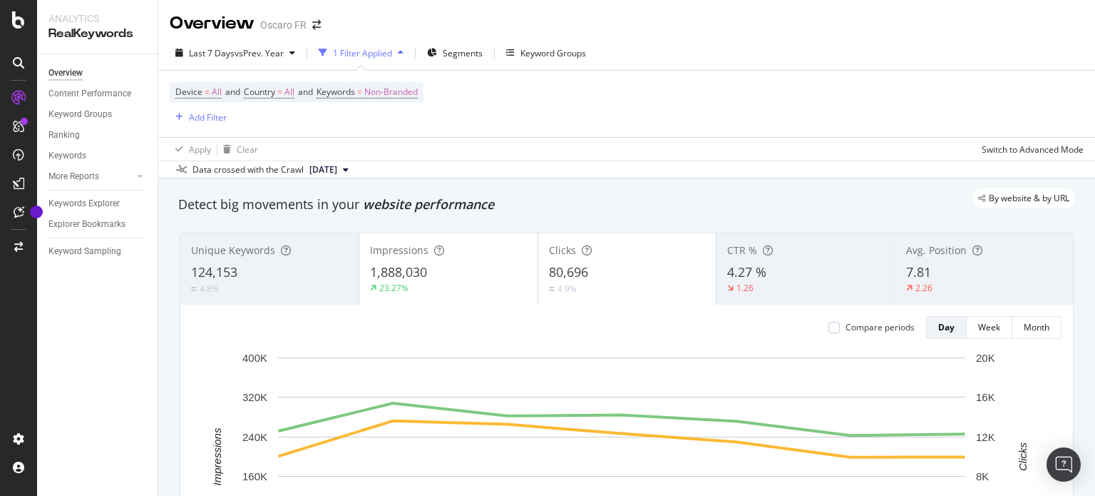
click at [650, 96] on div "Device = All and Country = All and Keywords = Non-Branded Add Filter" at bounding box center [627, 104] width 914 height 66
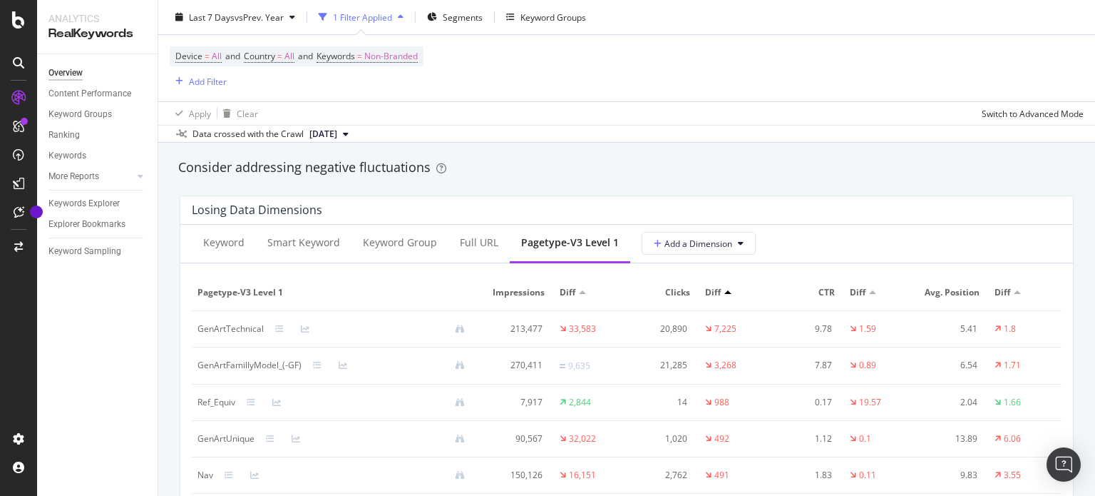
scroll to position [1569, 0]
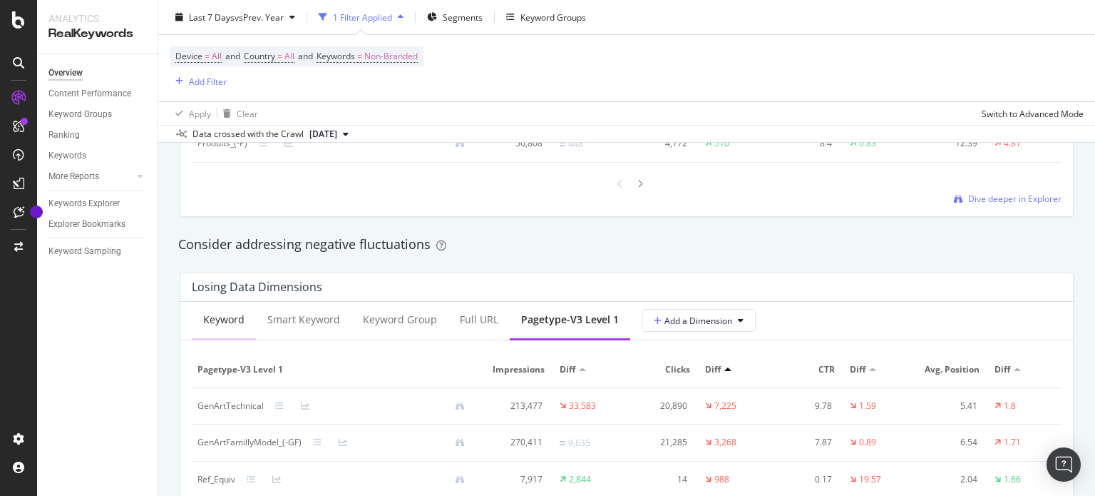
click at [200, 313] on div "Keyword" at bounding box center [224, 320] width 64 height 39
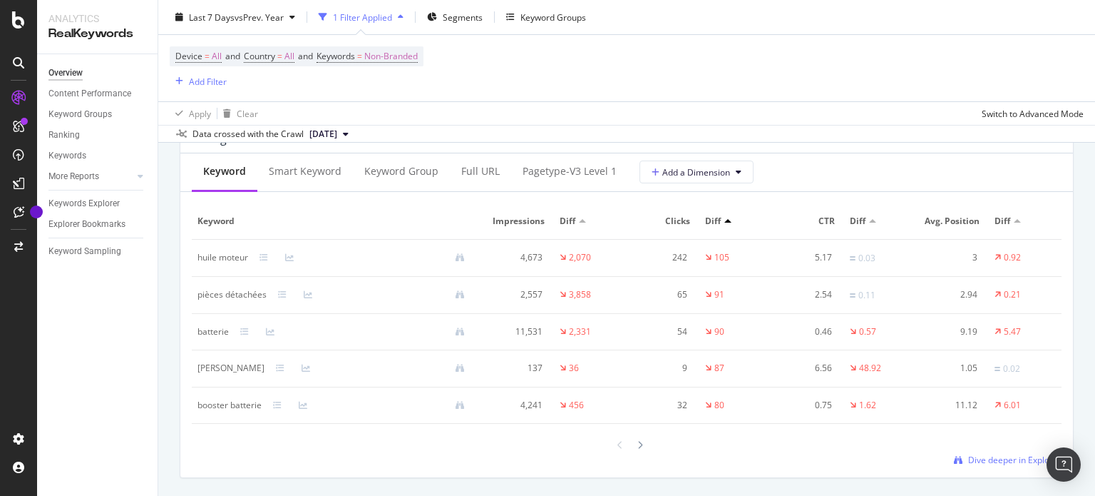
scroll to position [1640, 0]
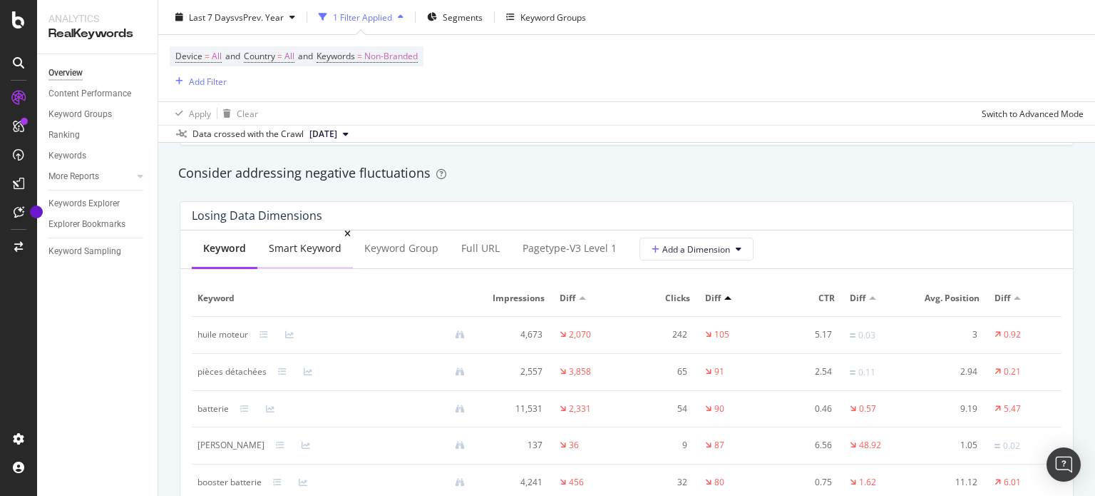
click at [289, 258] on div "Smart Keyword" at bounding box center [305, 249] width 96 height 39
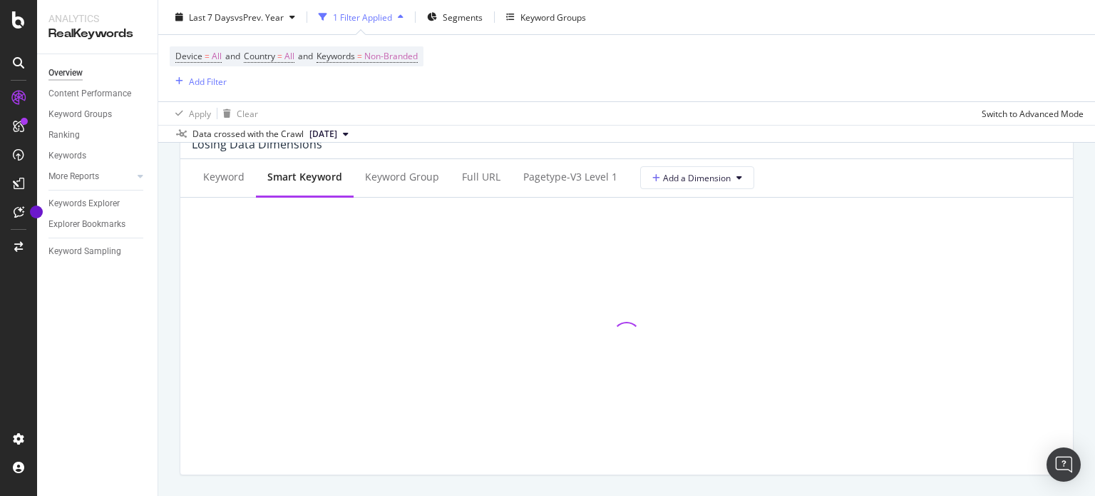
scroll to position [1283, 0]
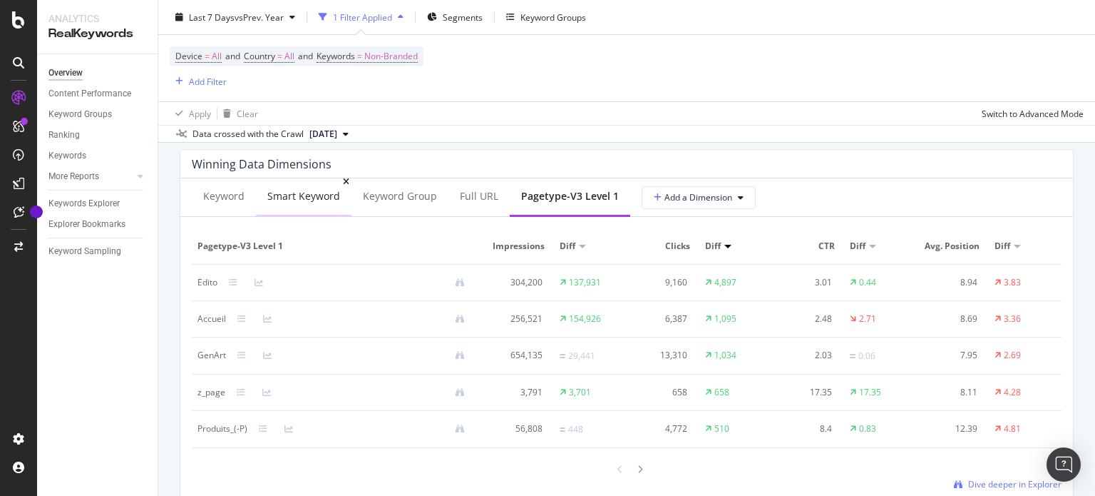
click at [285, 207] on div "Smart Keyword" at bounding box center [304, 197] width 96 height 39
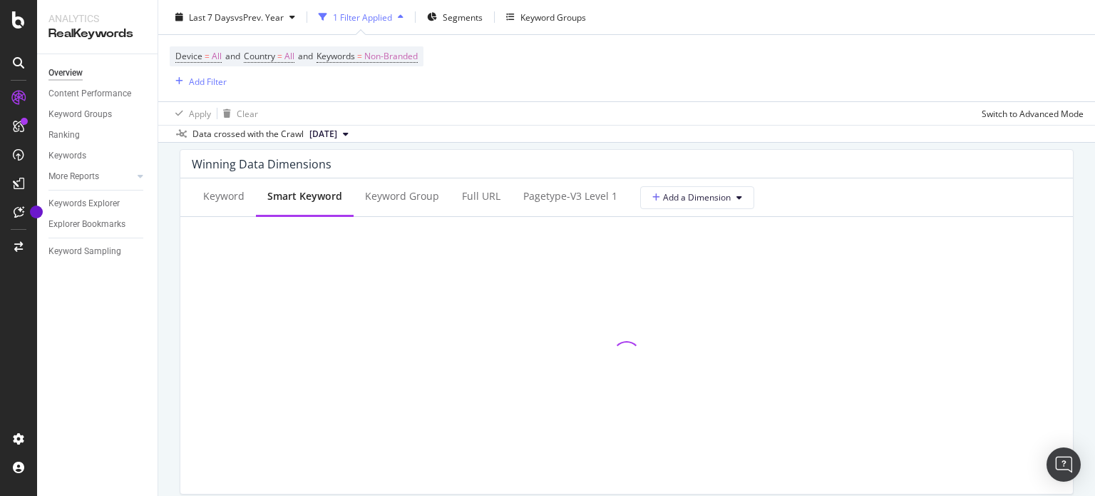
click at [531, 163] on div "Winning Data Dimensions" at bounding box center [623, 164] width 863 height 14
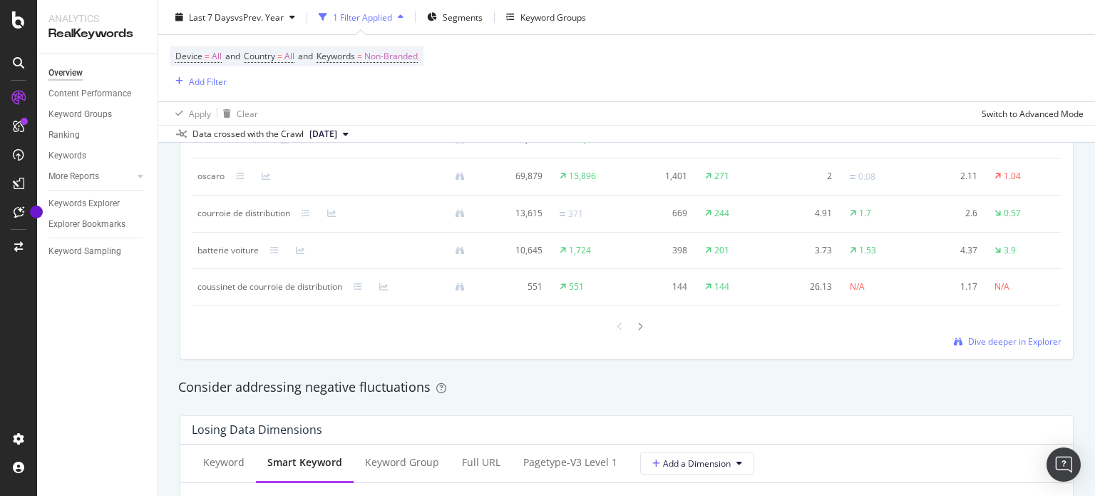
scroll to position [1141, 0]
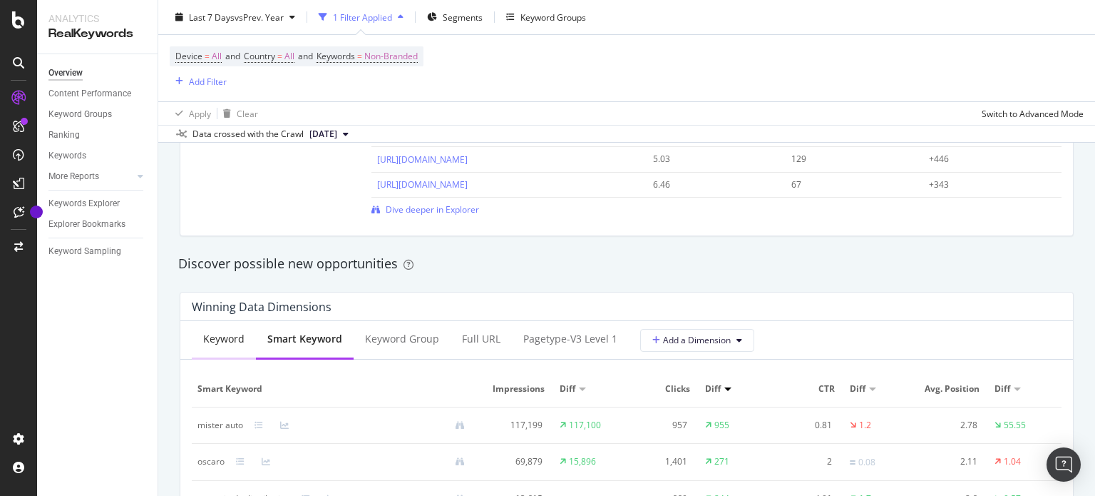
click at [228, 353] on div "Keyword" at bounding box center [224, 339] width 64 height 39
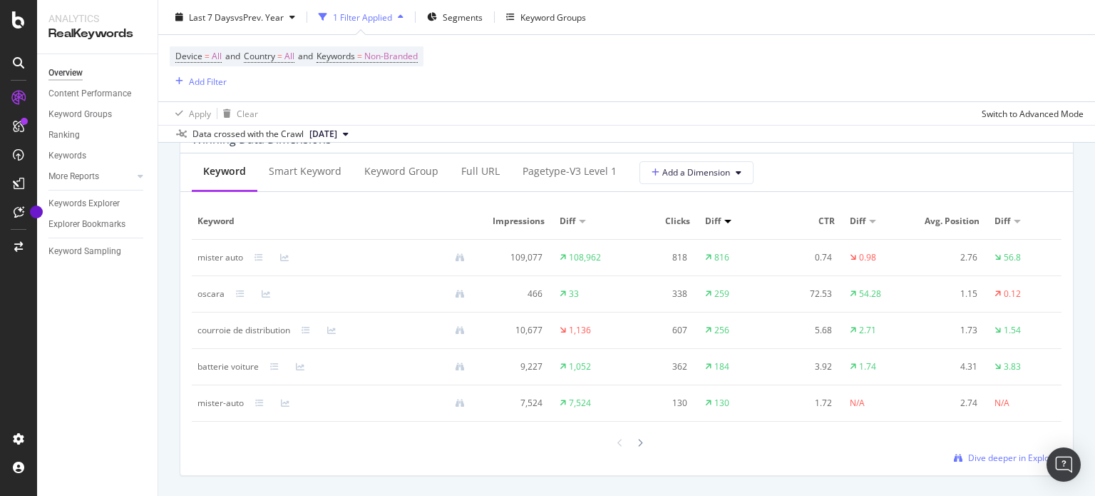
scroll to position [1283, 0]
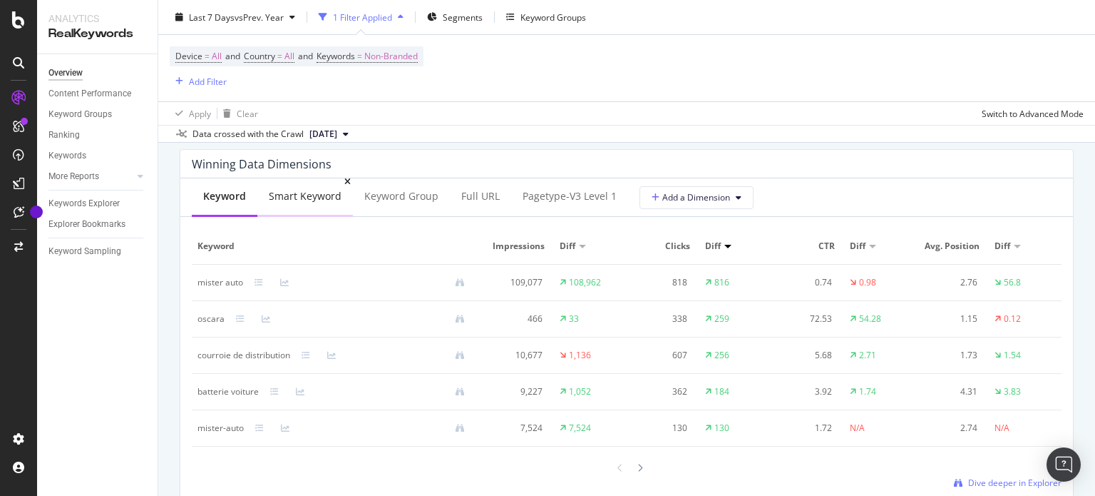
click at [282, 196] on div "Smart Keyword" at bounding box center [305, 196] width 73 height 14
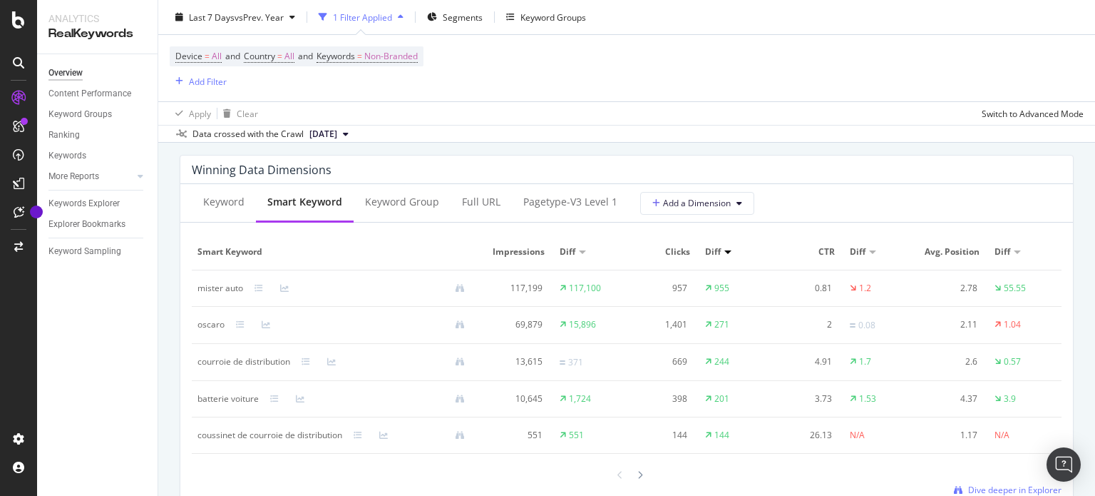
drag, startPoint x: 815, startPoint y: 188, endPoint x: 812, endPoint y: 160, distance: 27.2
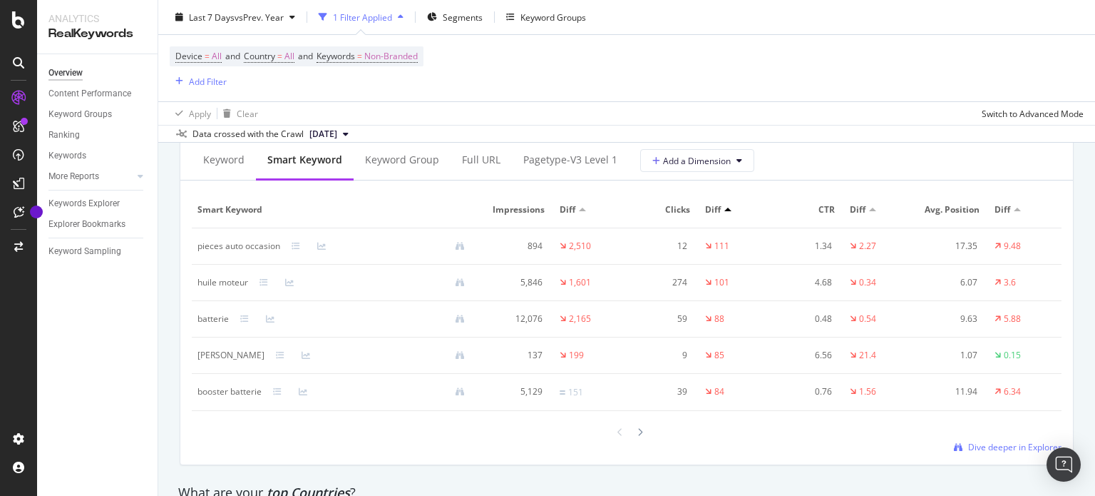
scroll to position [1703, 0]
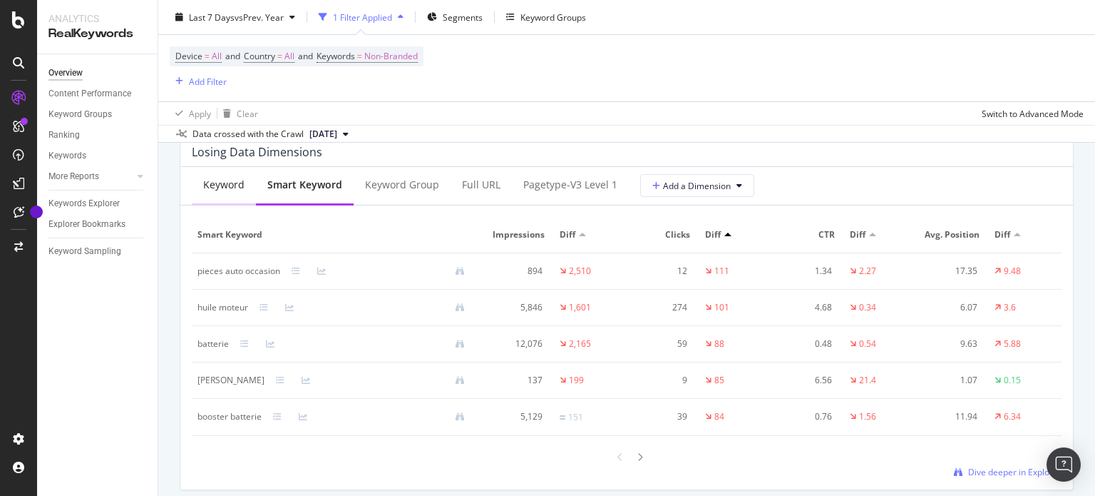
click at [222, 180] on div "Keyword" at bounding box center [223, 185] width 41 height 14
click at [297, 193] on div "Smart Keyword" at bounding box center [305, 185] width 96 height 39
click at [245, 337] on div "batterie" at bounding box center [337, 343] width 279 height 13
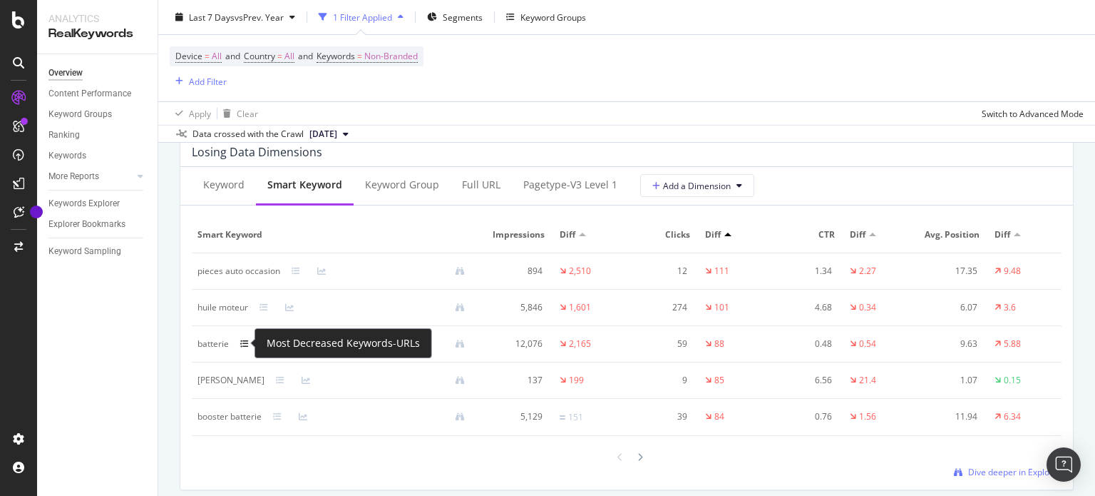
click at [245, 341] on icon at bounding box center [244, 343] width 9 height 9
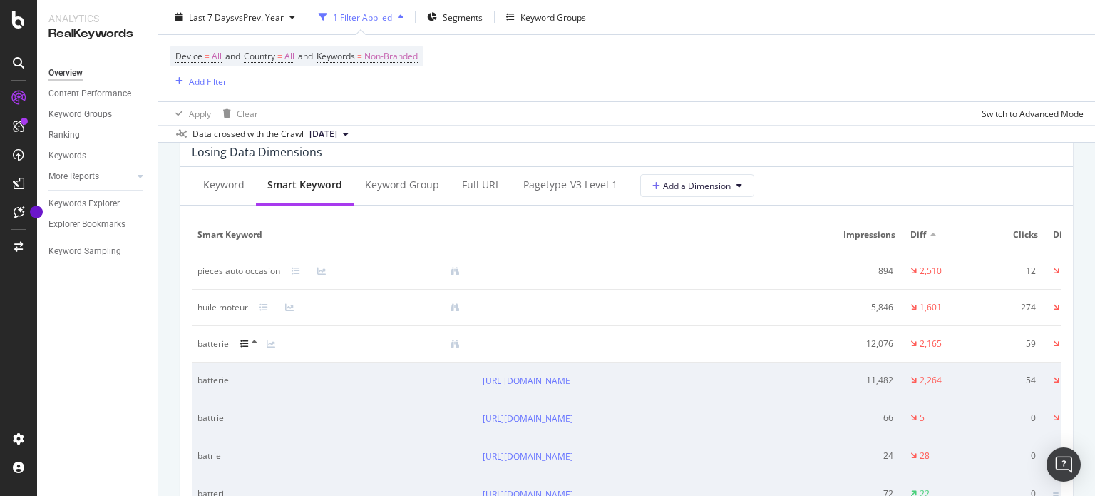
click at [247, 342] on icon at bounding box center [244, 343] width 9 height 9
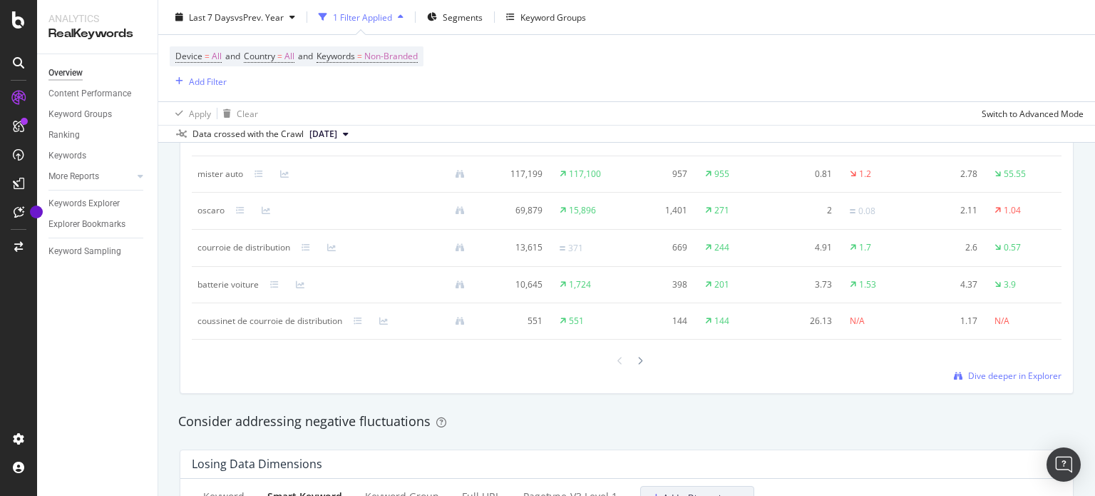
scroll to position [1276, 0]
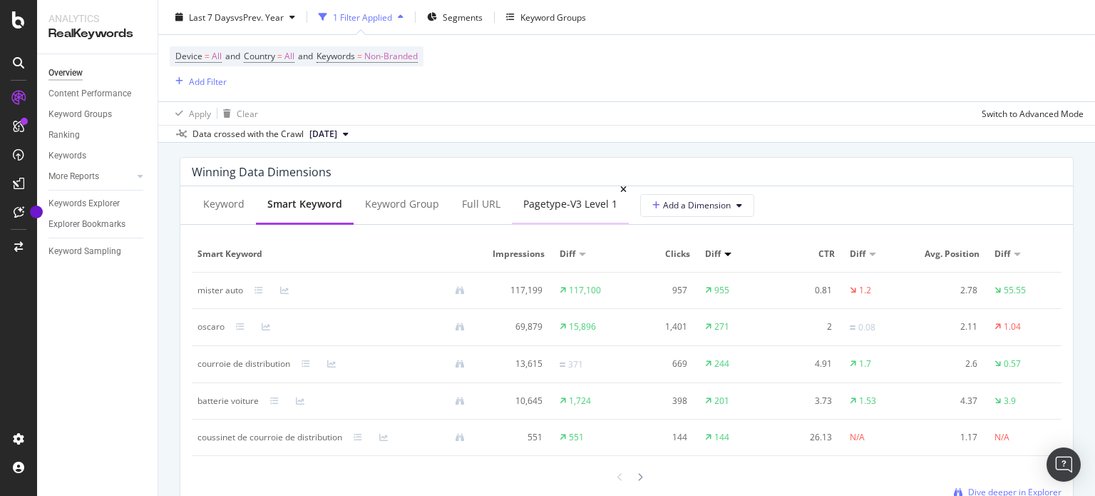
click at [602, 213] on div "pagetype-v3 Level 1" at bounding box center [570, 204] width 117 height 39
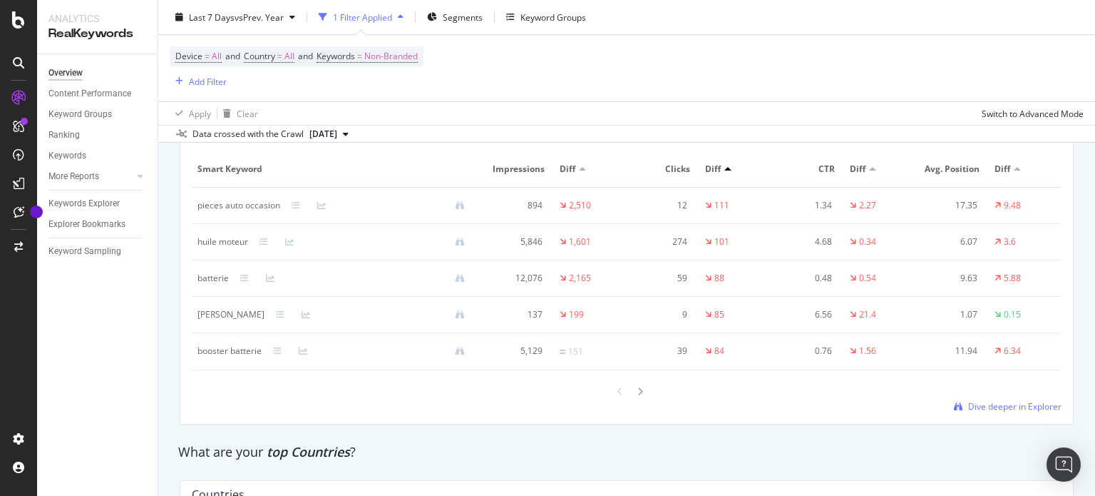
scroll to position [1632, 0]
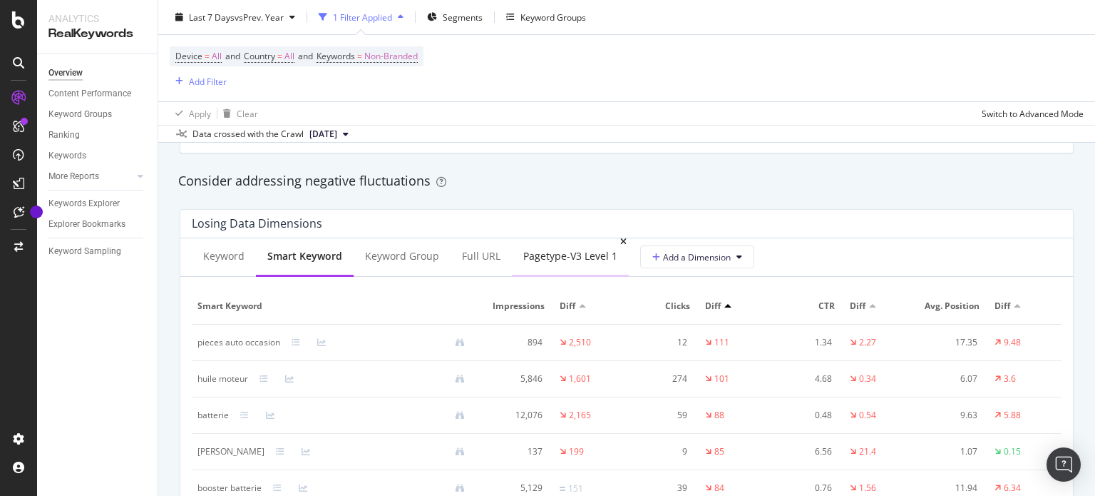
click at [587, 257] on div "pagetype-v3 Level 1" at bounding box center [570, 256] width 94 height 14
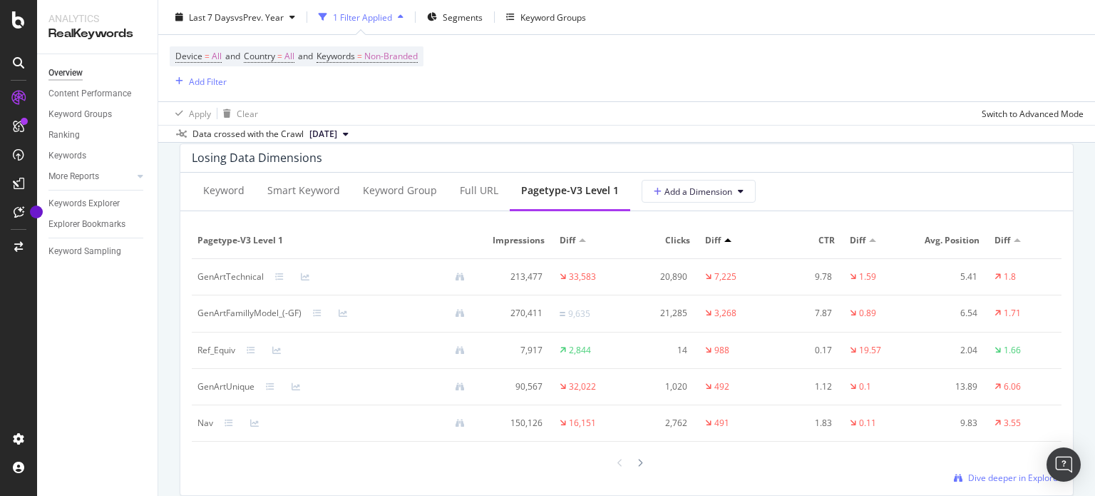
scroll to position [1775, 0]
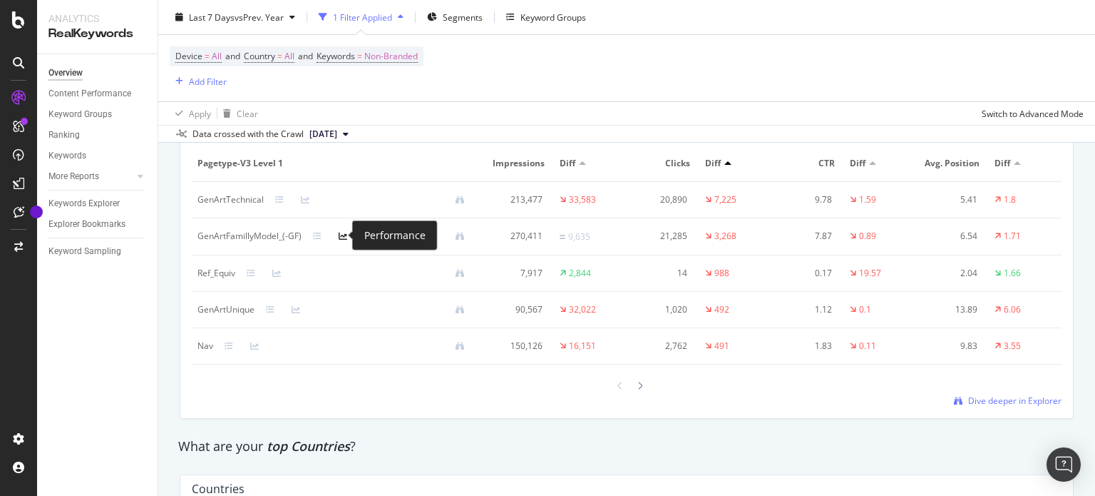
click at [345, 235] on icon at bounding box center [343, 236] width 9 height 9
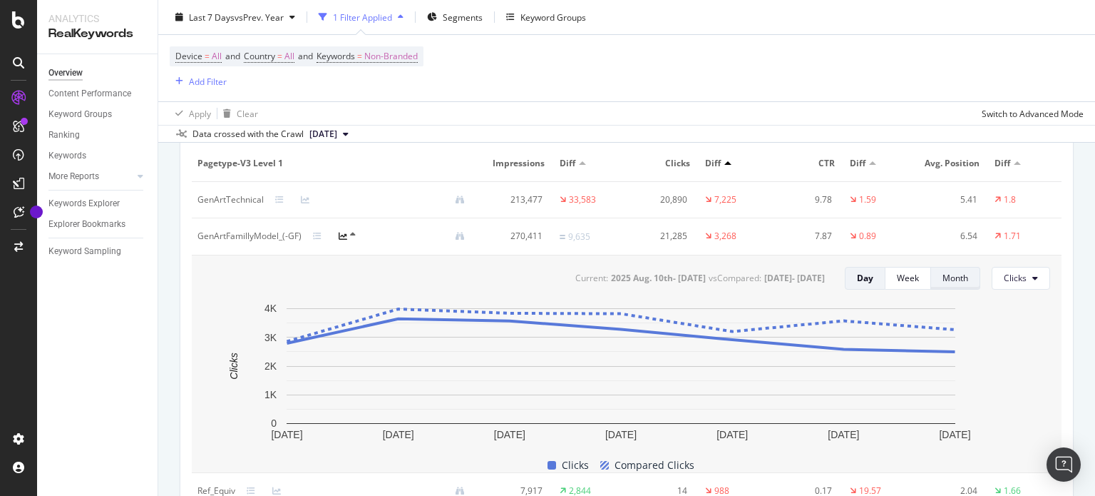
click at [943, 276] on div "Month" at bounding box center [956, 278] width 26 height 12
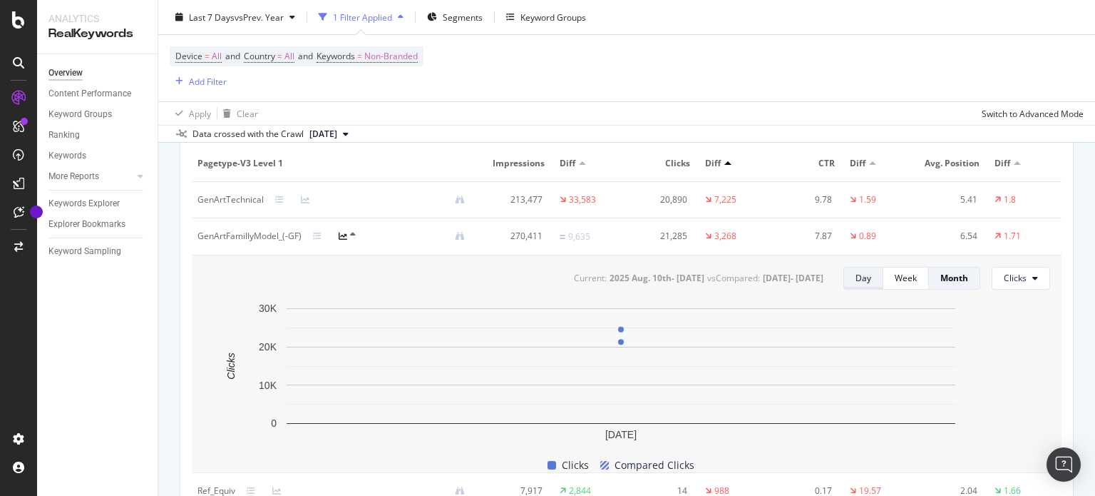
click at [845, 276] on button "Day" at bounding box center [864, 278] width 40 height 23
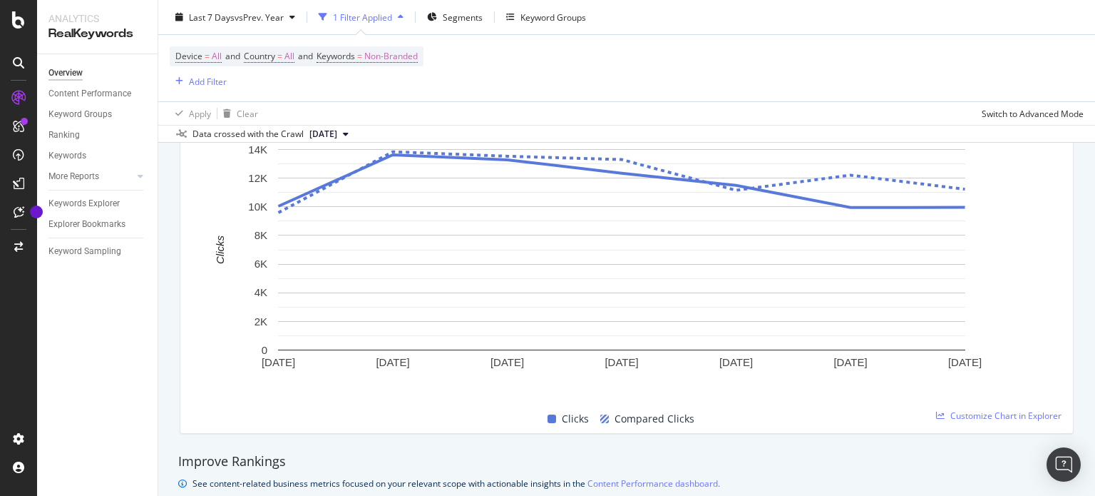
scroll to position [0, 0]
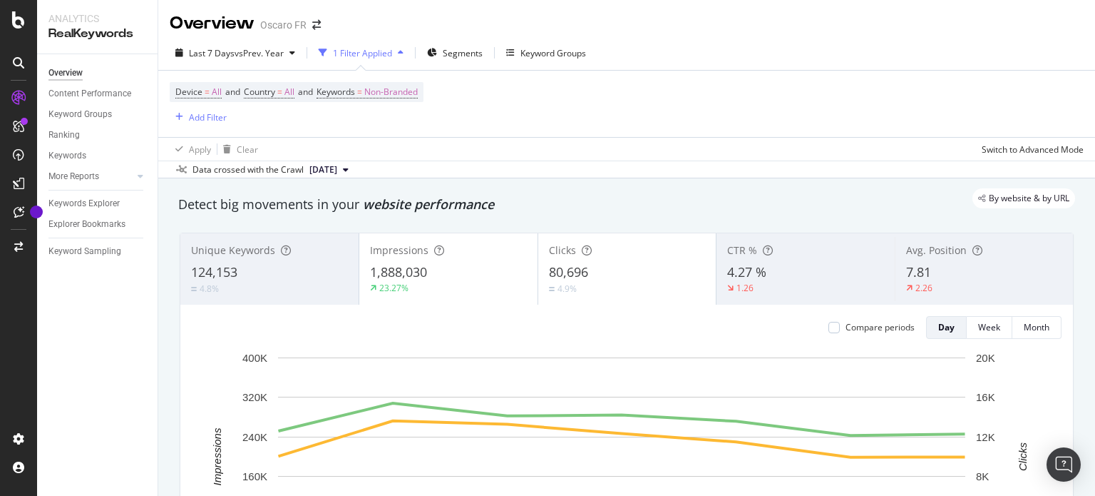
drag, startPoint x: 1030, startPoint y: 386, endPoint x: 717, endPoint y: 127, distance: 405.6
click at [464, 45] on div "Segments" at bounding box center [455, 52] width 56 height 21
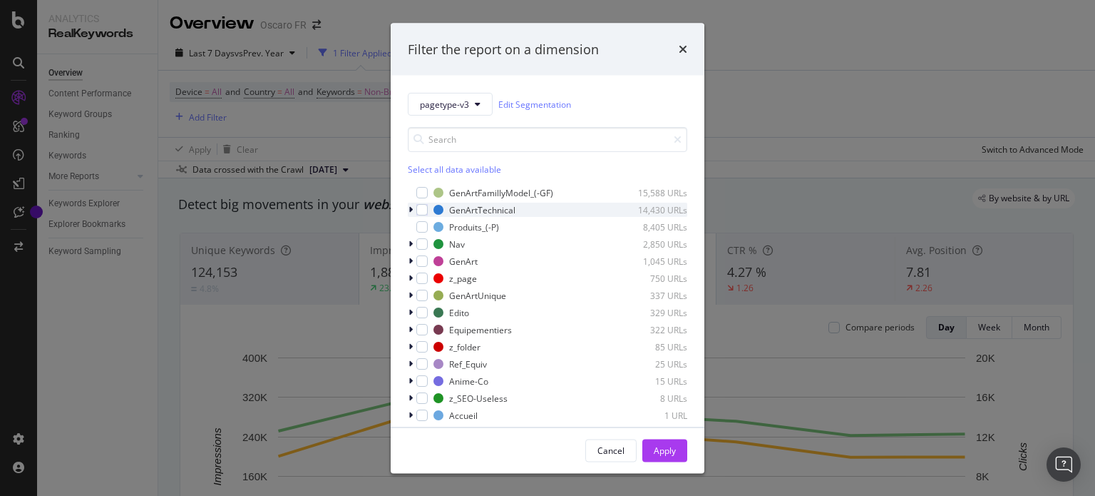
drag, startPoint x: 425, startPoint y: 195, endPoint x: 440, endPoint y: 202, distance: 16.6
click at [425, 194] on div "modal" at bounding box center [421, 192] width 11 height 11
click at [667, 448] on div "Apply" at bounding box center [665, 450] width 22 height 12
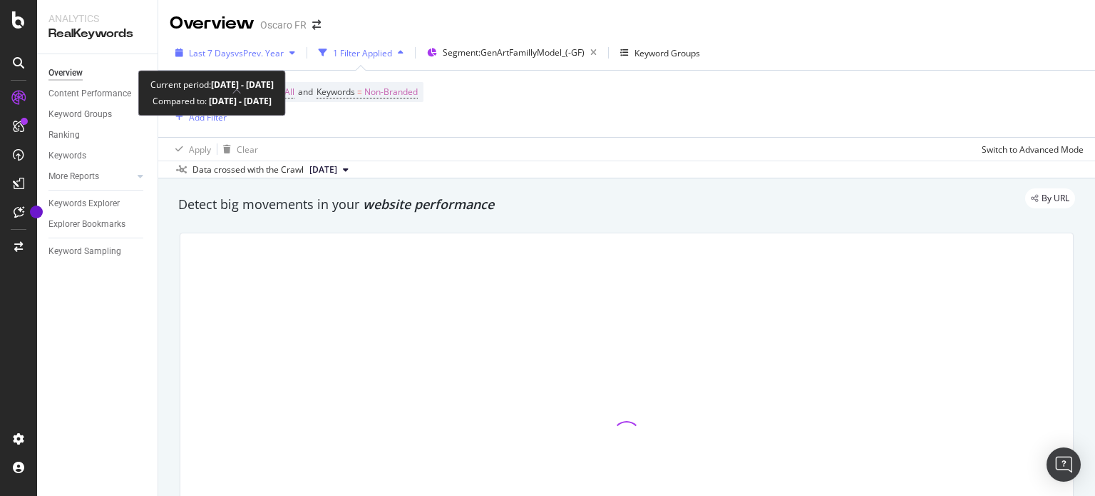
click at [286, 48] on div "button" at bounding box center [292, 52] width 17 height 9
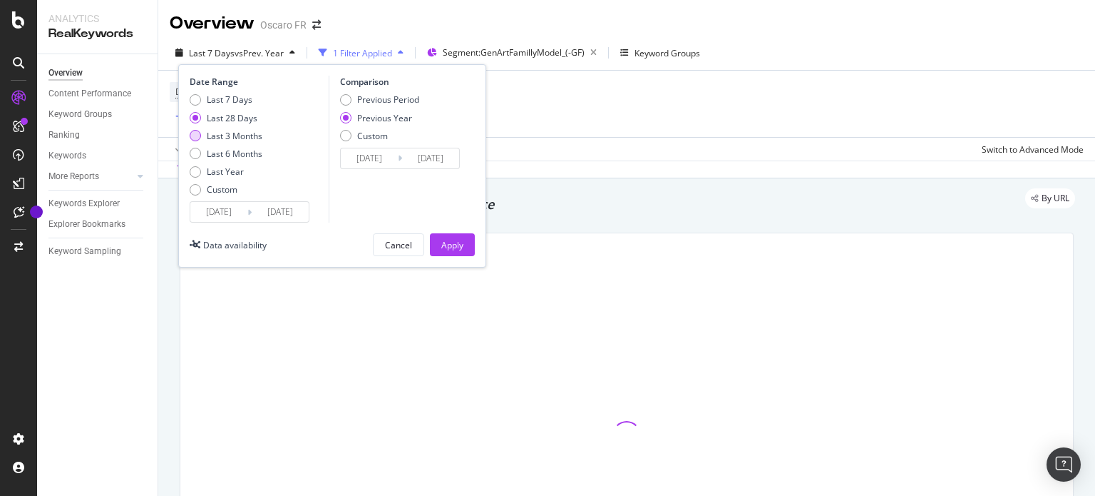
click at [248, 141] on div "Last 3 Months" at bounding box center [235, 136] width 56 height 12
type input "[DATE]"
click at [250, 132] on div "Last 3 Months" at bounding box center [235, 136] width 56 height 12
click at [473, 249] on button "Apply" at bounding box center [452, 244] width 45 height 23
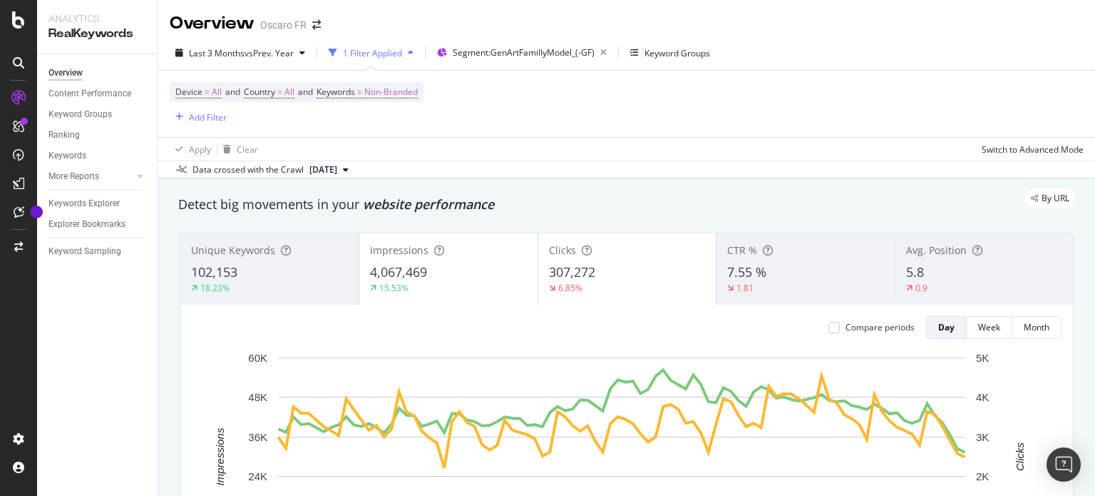
click at [441, 276] on div "4,067,469" at bounding box center [448, 272] width 157 height 19
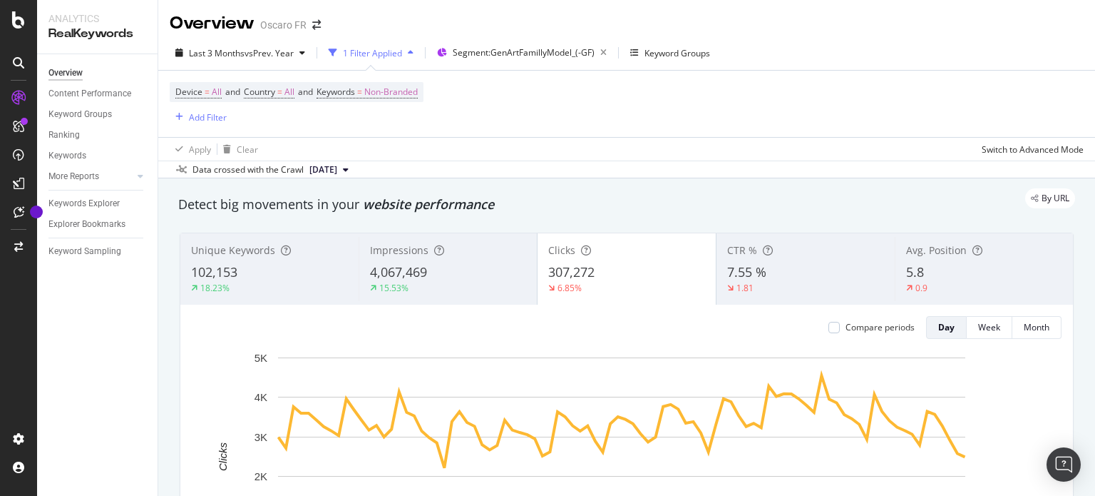
click at [890, 327] on div "Compare periods" at bounding box center [880, 327] width 69 height 12
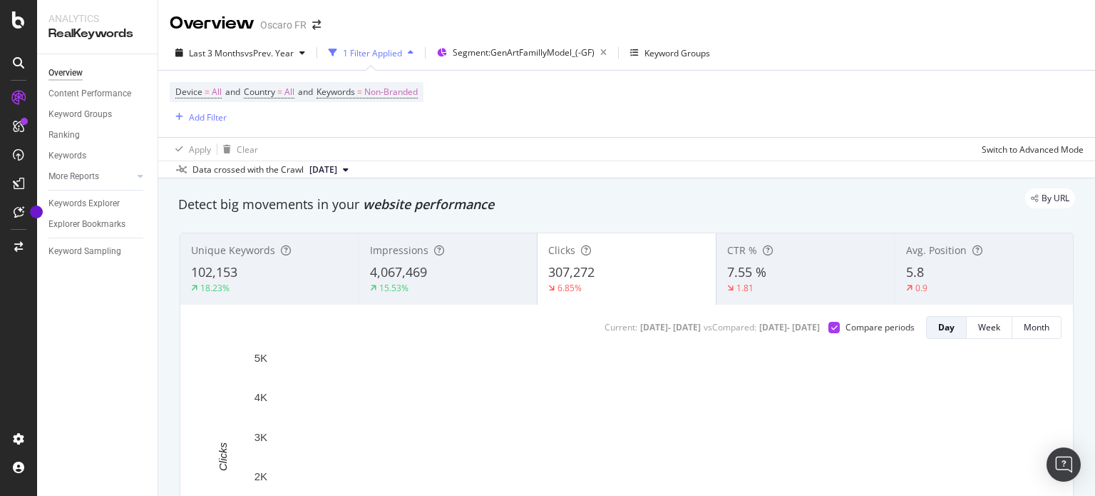
scroll to position [71, 0]
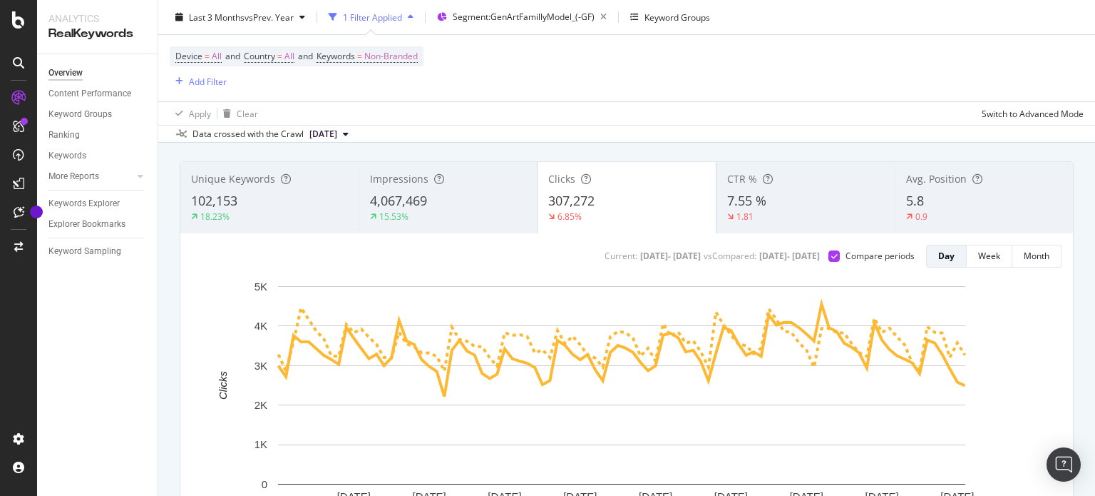
click at [605, 210] on div "6.85%" at bounding box center [626, 216] width 157 height 13
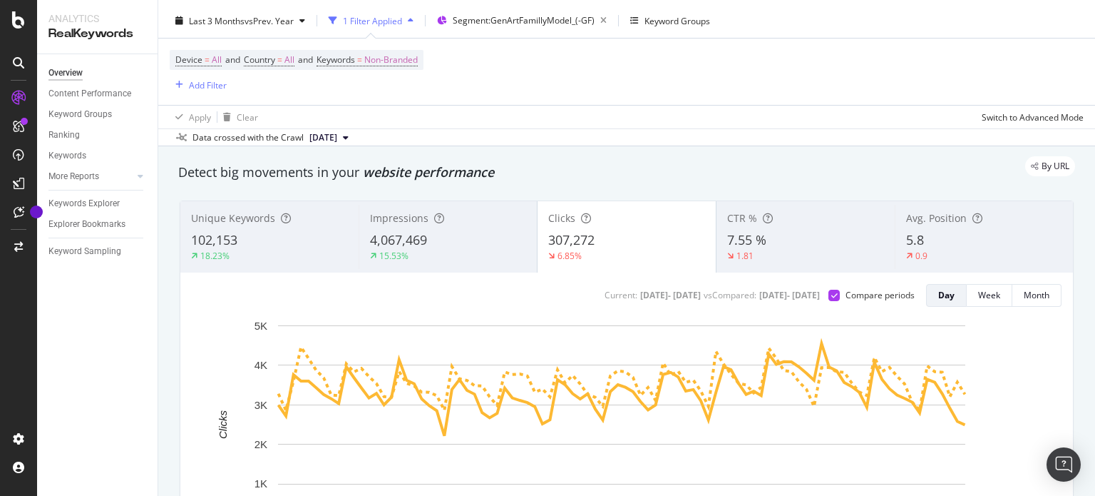
scroll to position [0, 0]
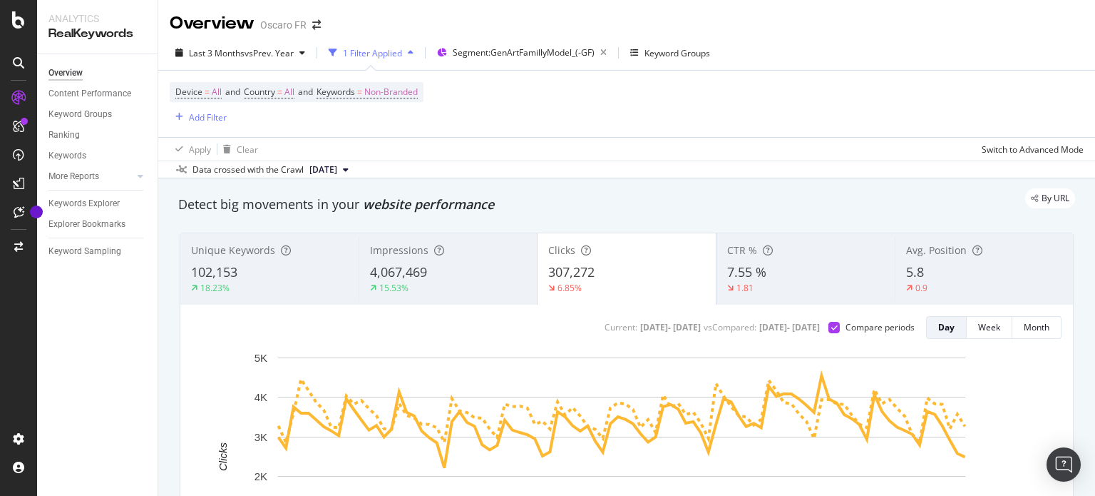
click at [409, 50] on div "button" at bounding box center [410, 52] width 17 height 9
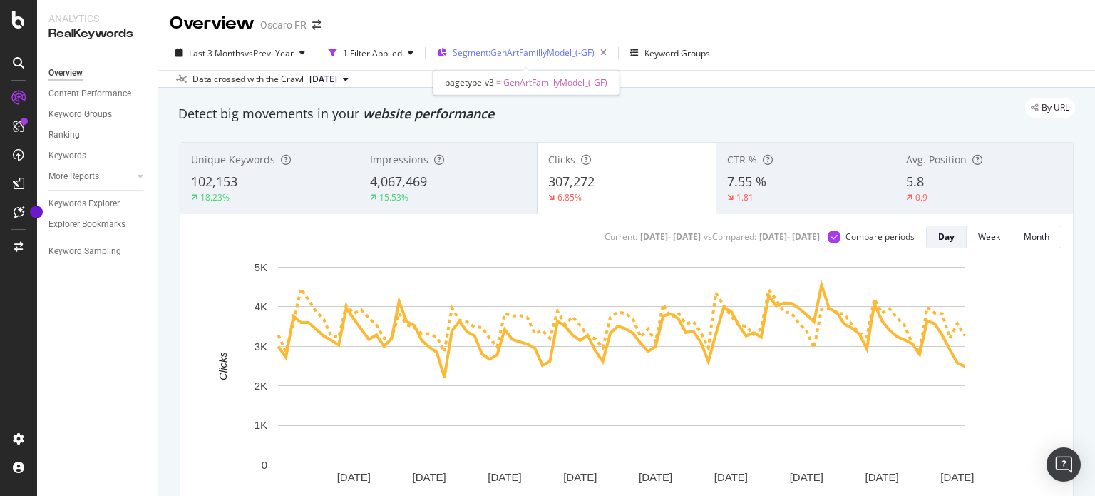
click at [501, 51] on span "Segment: GenArtFamillyModel_(-GF)" at bounding box center [524, 52] width 142 height 12
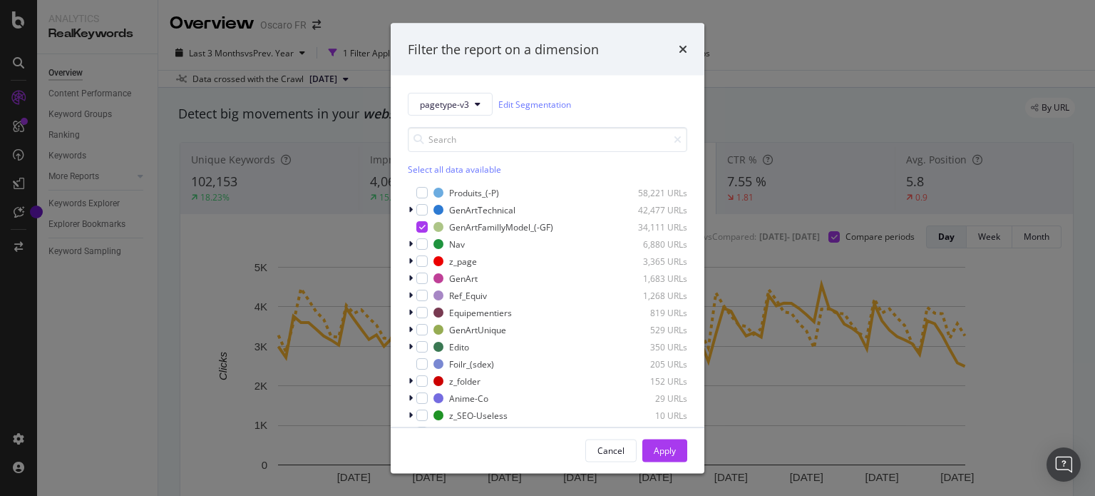
click at [801, 85] on div "Filter the report on a dimension pagetype-v3 Edit Segmentation Select all data …" at bounding box center [547, 248] width 1095 height 496
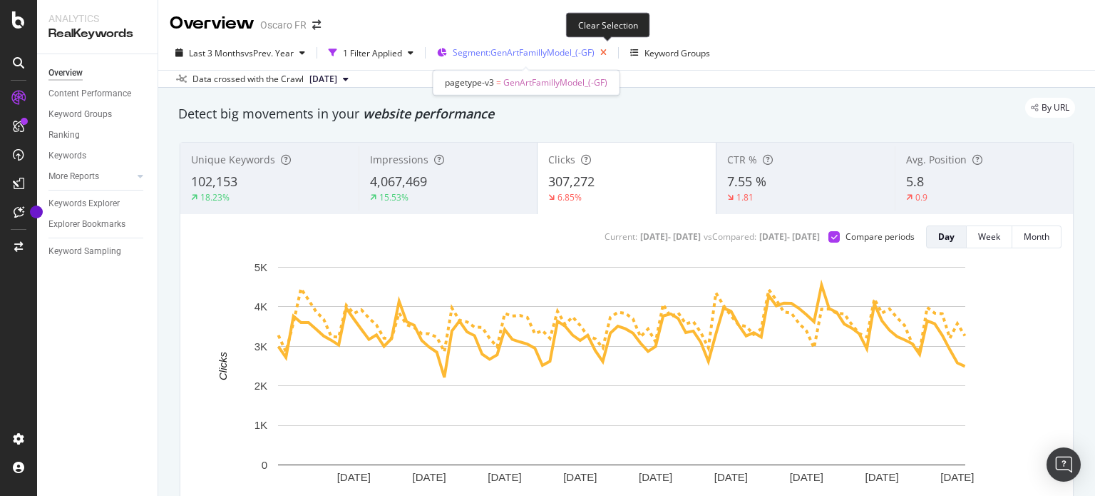
click at [609, 56] on icon "button" at bounding box center [604, 53] width 18 height 20
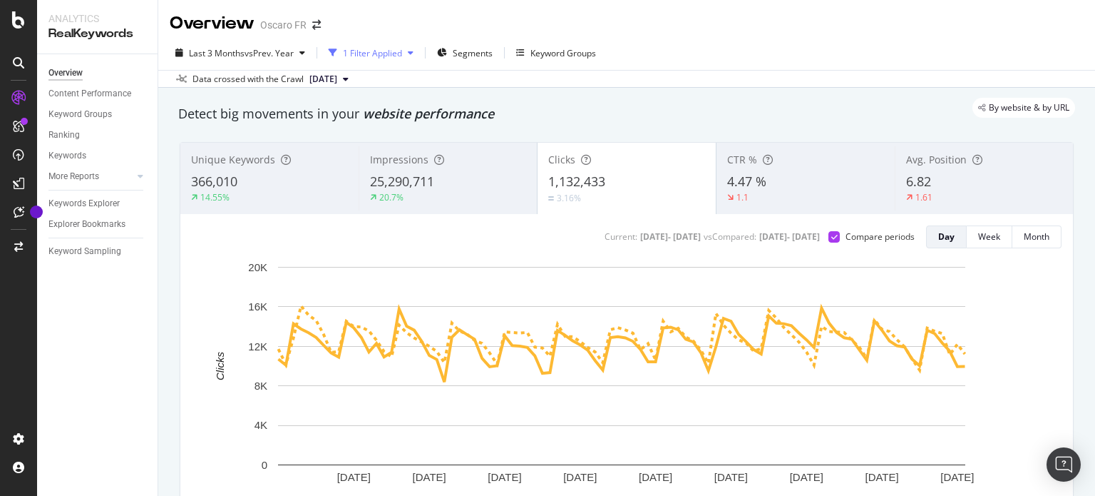
click at [386, 56] on div "1 Filter Applied" at bounding box center [372, 53] width 59 height 12
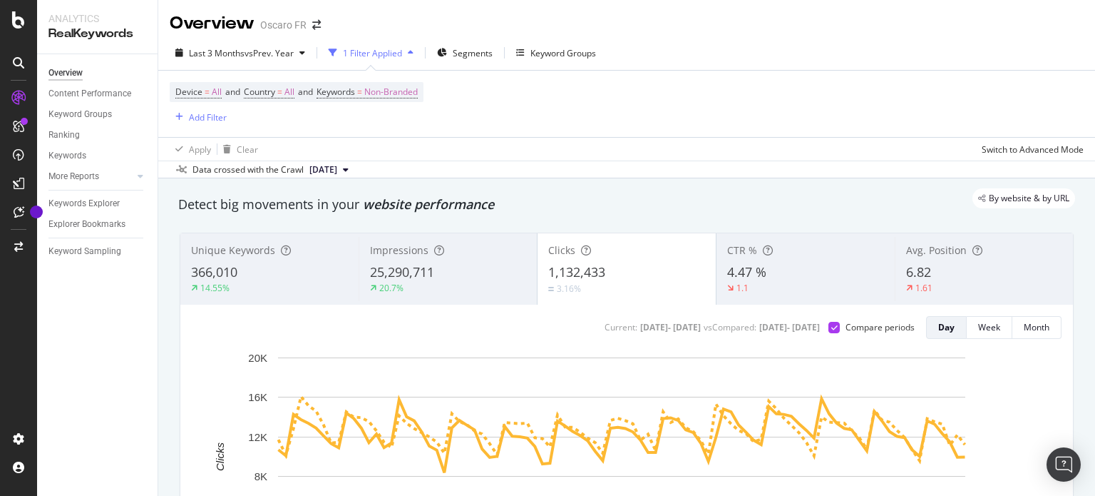
click at [615, 123] on div "Device = All and Country = All and Keywords = Non-Branded Add Filter" at bounding box center [627, 104] width 914 height 66
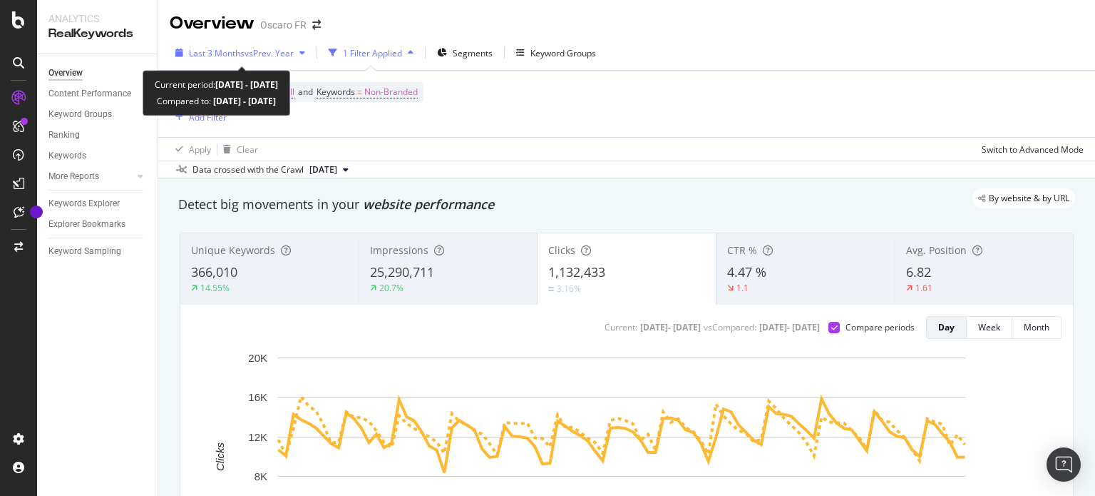
click at [253, 44] on div "Last 3 Months vs Prev. Year" at bounding box center [240, 52] width 141 height 21
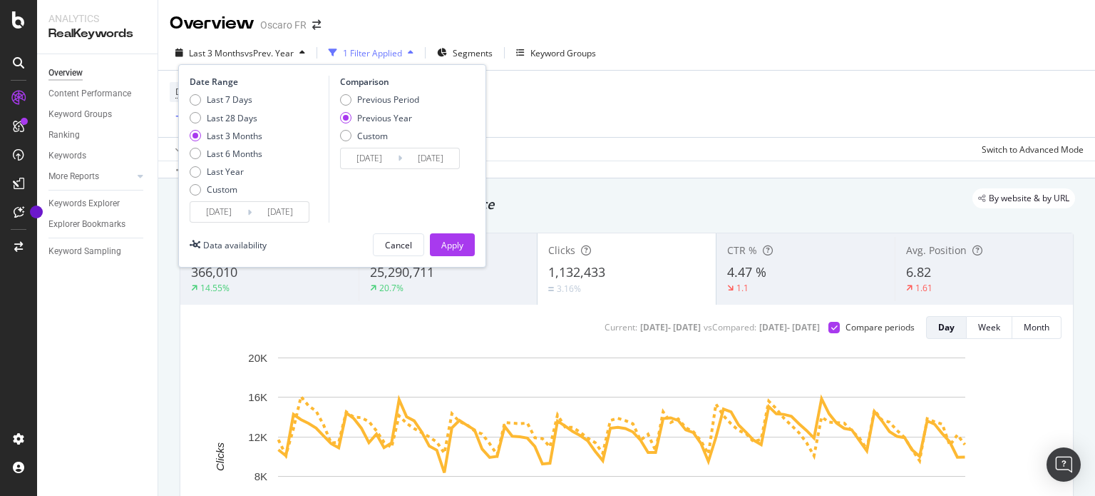
click at [220, 106] on div "Last 7 Days Last 28 Days Last 3 Months Last 6 Months Last Year Custom" at bounding box center [226, 147] width 73 height 108
click at [228, 98] on div "Last 7 Days" at bounding box center [230, 99] width 46 height 12
type input "[DATE]"
drag, startPoint x: 456, startPoint y: 241, endPoint x: 458, endPoint y: 225, distance: 16.5
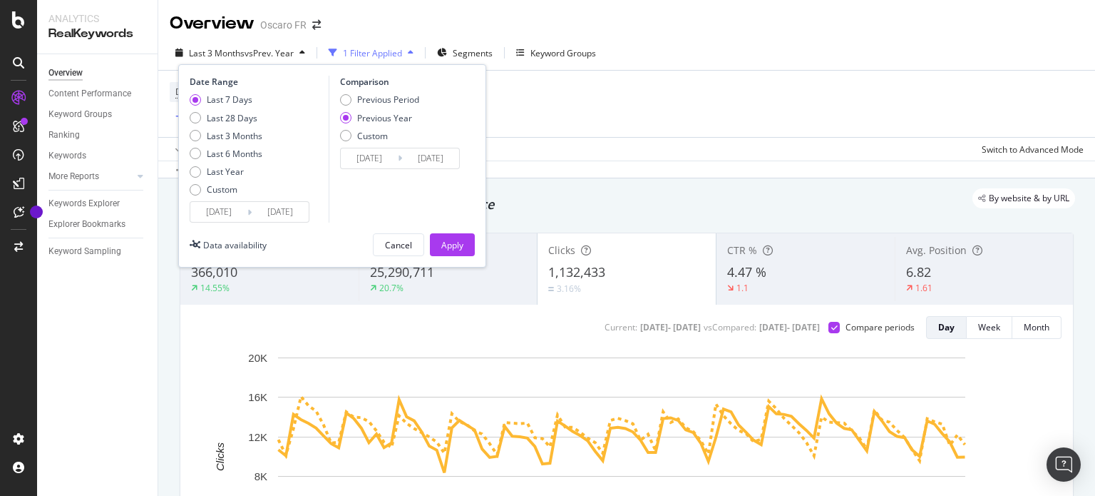
click at [460, 222] on div "Date Range Last 7 Days Last 28 Days Last 3 Months Last 6 Months Last Year Custo…" at bounding box center [332, 165] width 308 height 203
click at [444, 241] on div "Apply" at bounding box center [452, 245] width 22 height 12
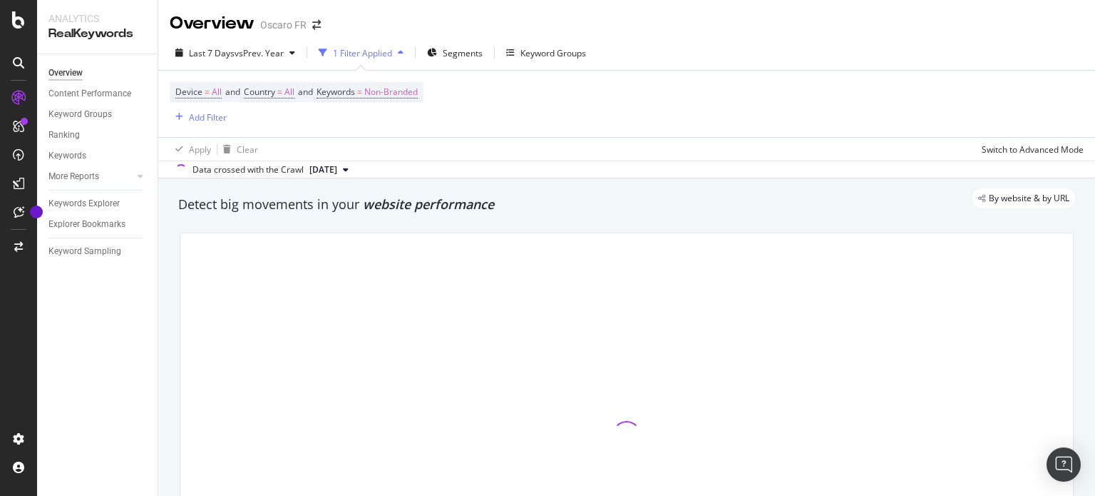
click at [761, 156] on div "Apply Clear Switch to Advanced Mode" at bounding box center [626, 149] width 937 height 24
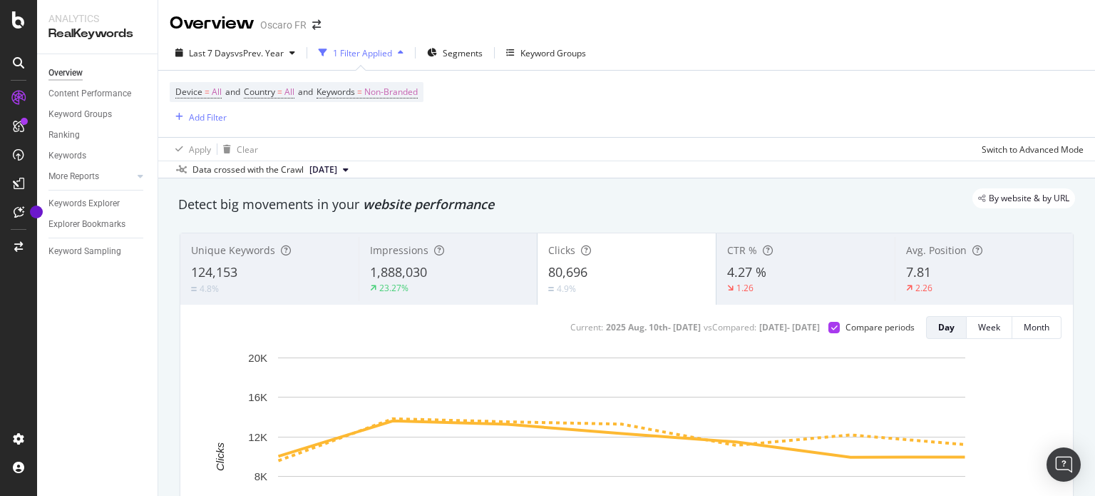
click at [730, 207] on div "By website & by URL" at bounding box center [619, 198] width 911 height 20
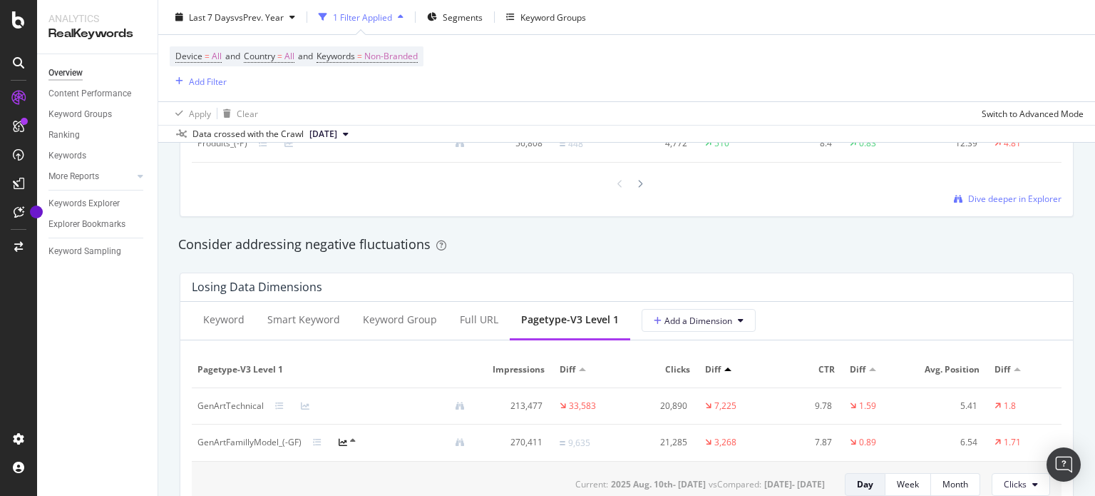
scroll to position [1711, 0]
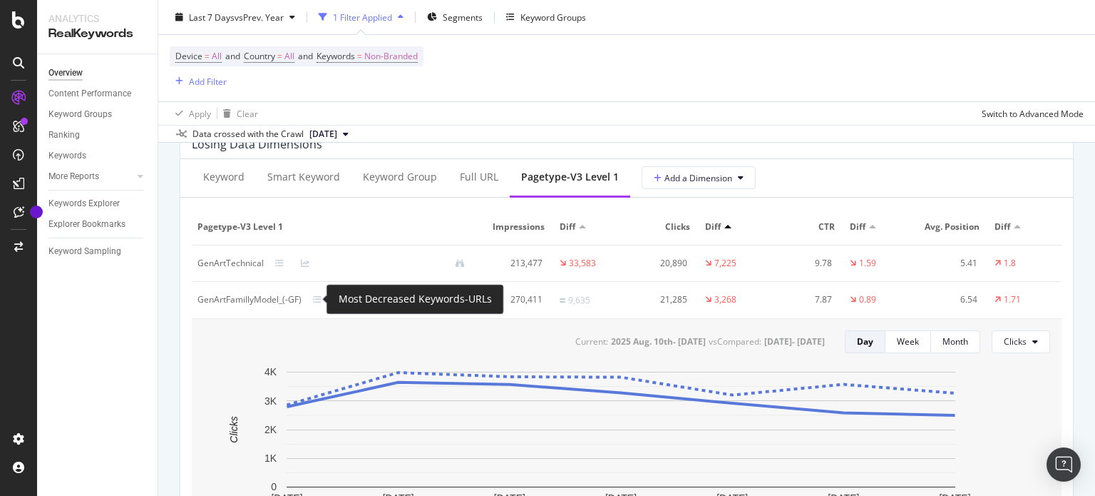
click at [465, 297] on div "Most Decreased Keywords-URLs" at bounding box center [415, 298] width 153 height 17
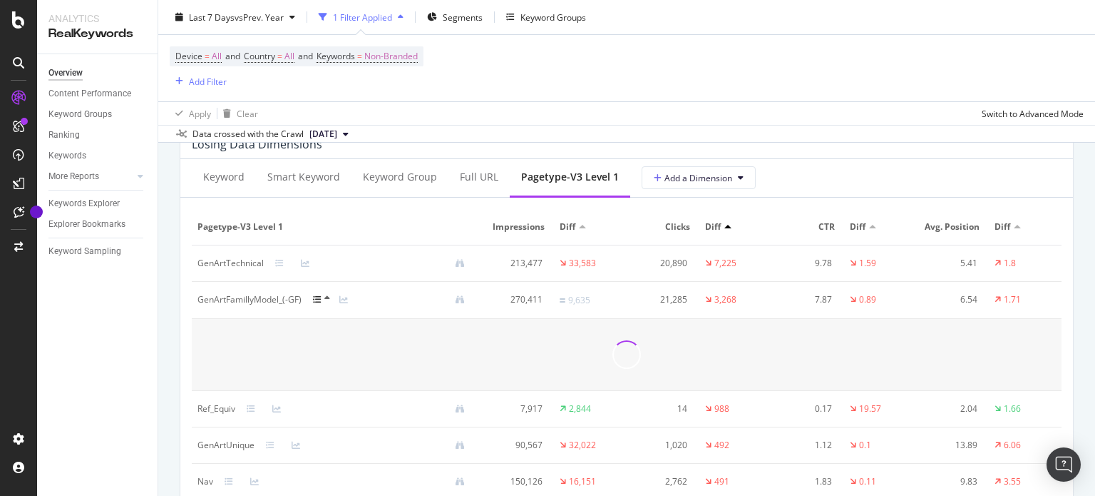
click at [322, 296] on div at bounding box center [326, 299] width 26 height 11
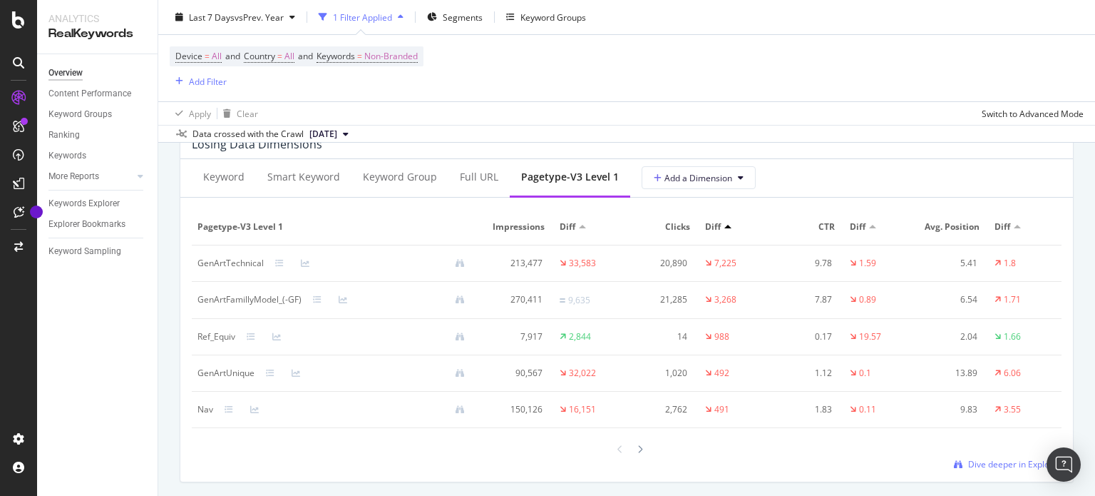
click at [322, 296] on div at bounding box center [326, 299] width 26 height 9
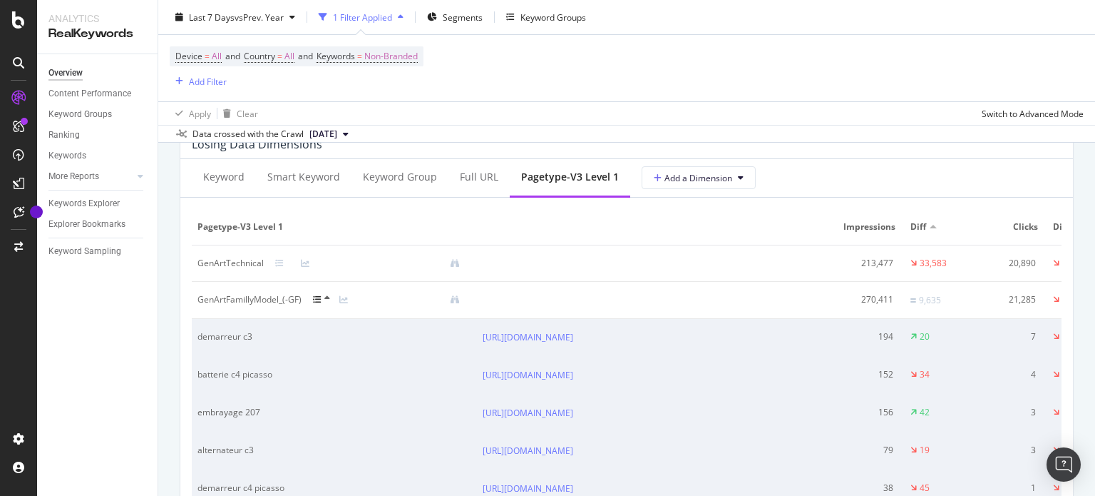
click at [324, 294] on icon at bounding box center [327, 298] width 6 height 9
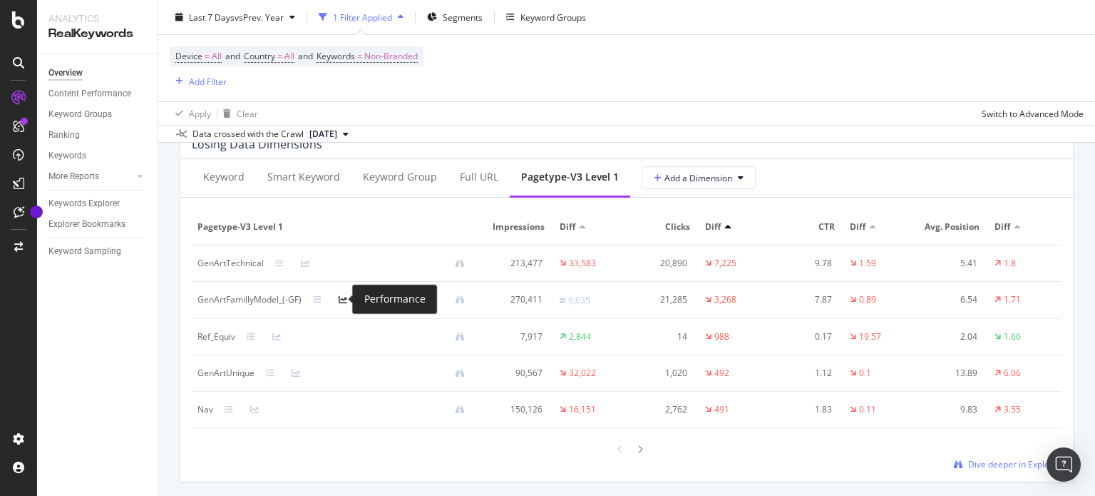
click at [355, 297] on div "Performance" at bounding box center [395, 299] width 86 height 30
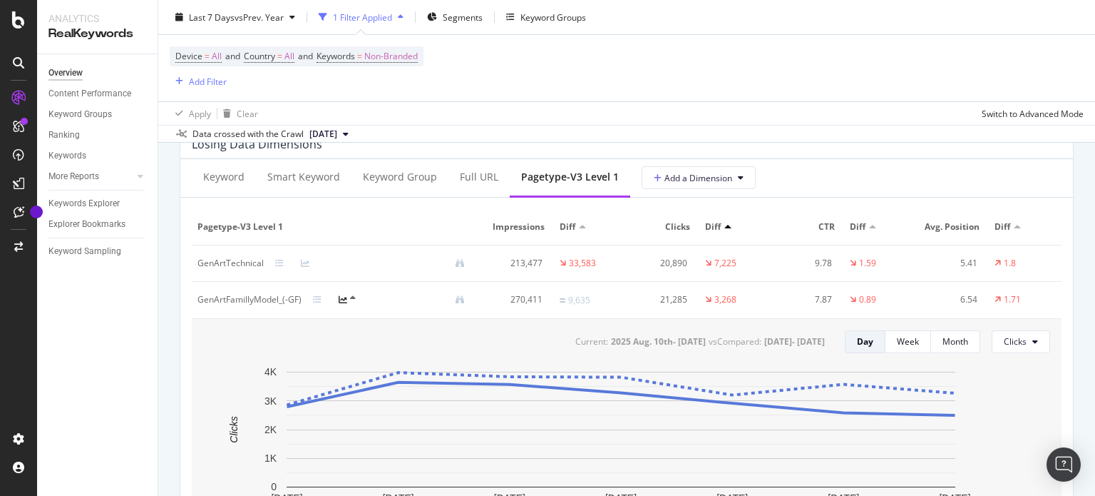
click at [350, 297] on icon at bounding box center [353, 298] width 6 height 9
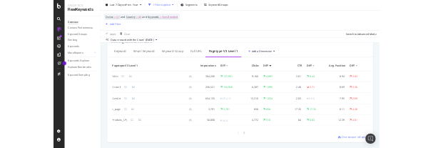
scroll to position [1283, 0]
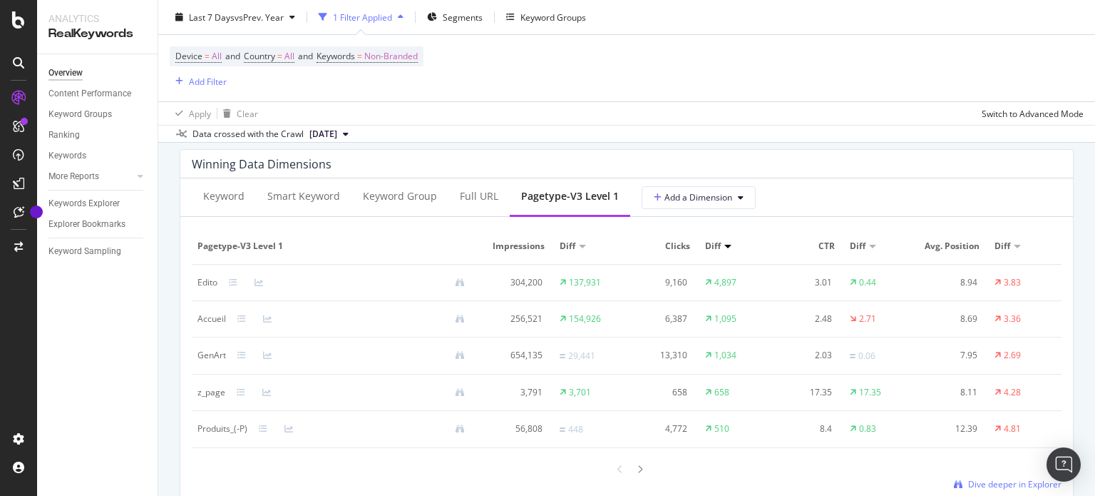
click at [627, 64] on div "Device = All and Country = All and Keywords = Non-Branded Add Filter" at bounding box center [627, 68] width 914 height 66
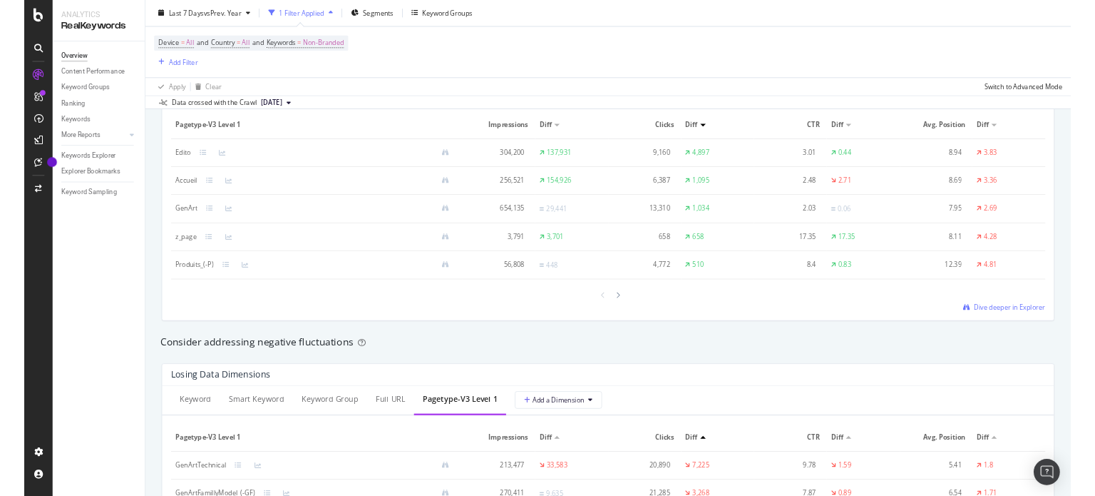
scroll to position [1265, 0]
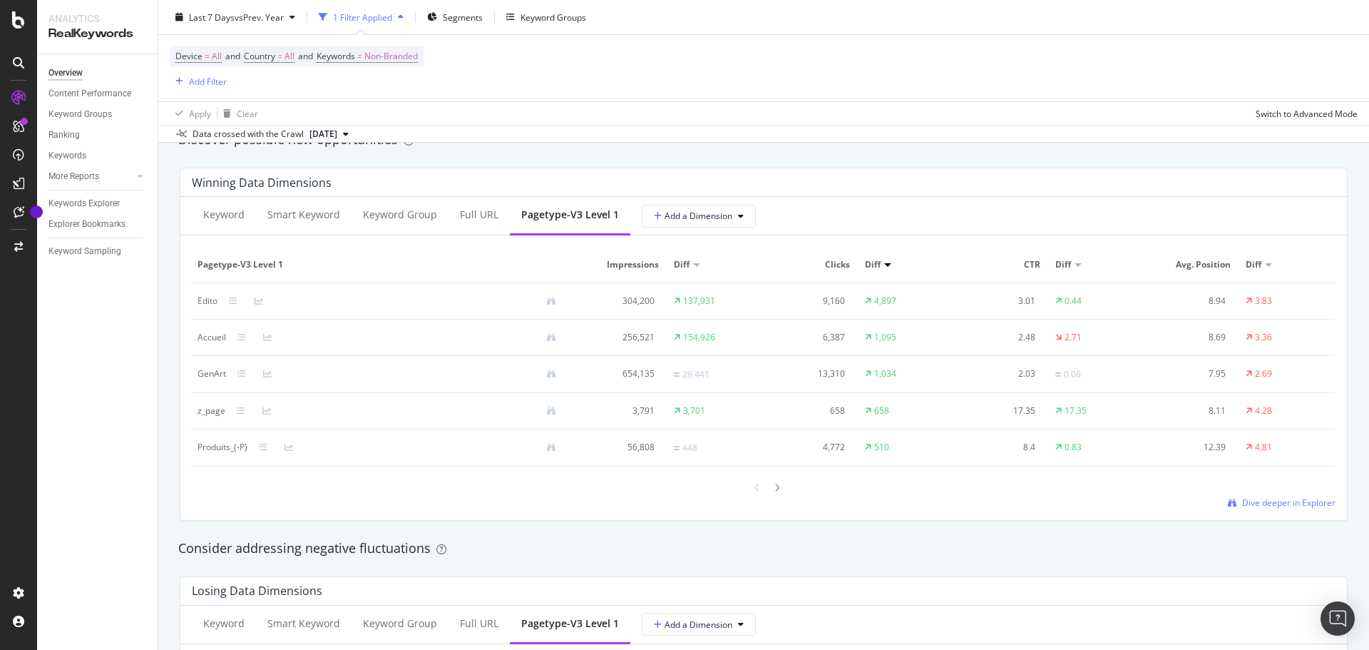
click at [746, 139] on div "Data crossed with the Crawl [DATE]" at bounding box center [763, 133] width 1211 height 17
click at [1095, 109] on div "Apply Clear Switch to Advanced Mode" at bounding box center [763, 113] width 1211 height 24
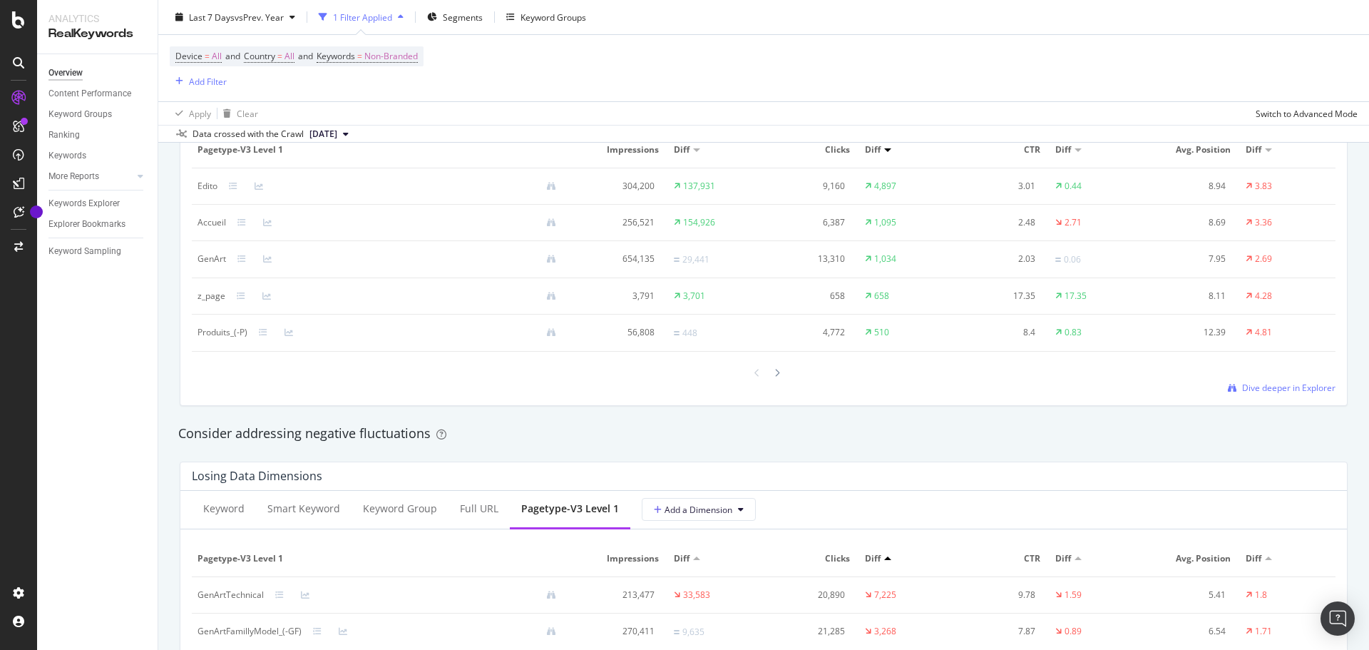
scroll to position [1341, 0]
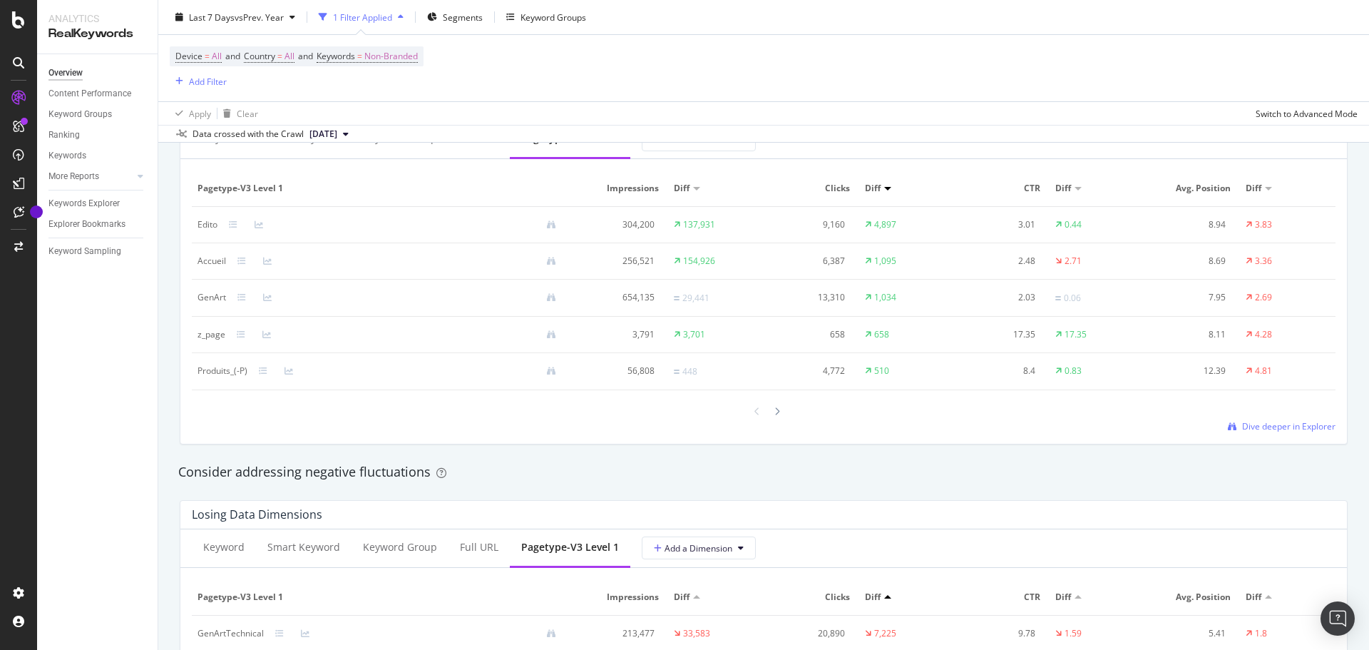
click at [901, 55] on div "Device = All and Country = All and Keywords = Non-Branded Add Filter" at bounding box center [764, 68] width 1188 height 66
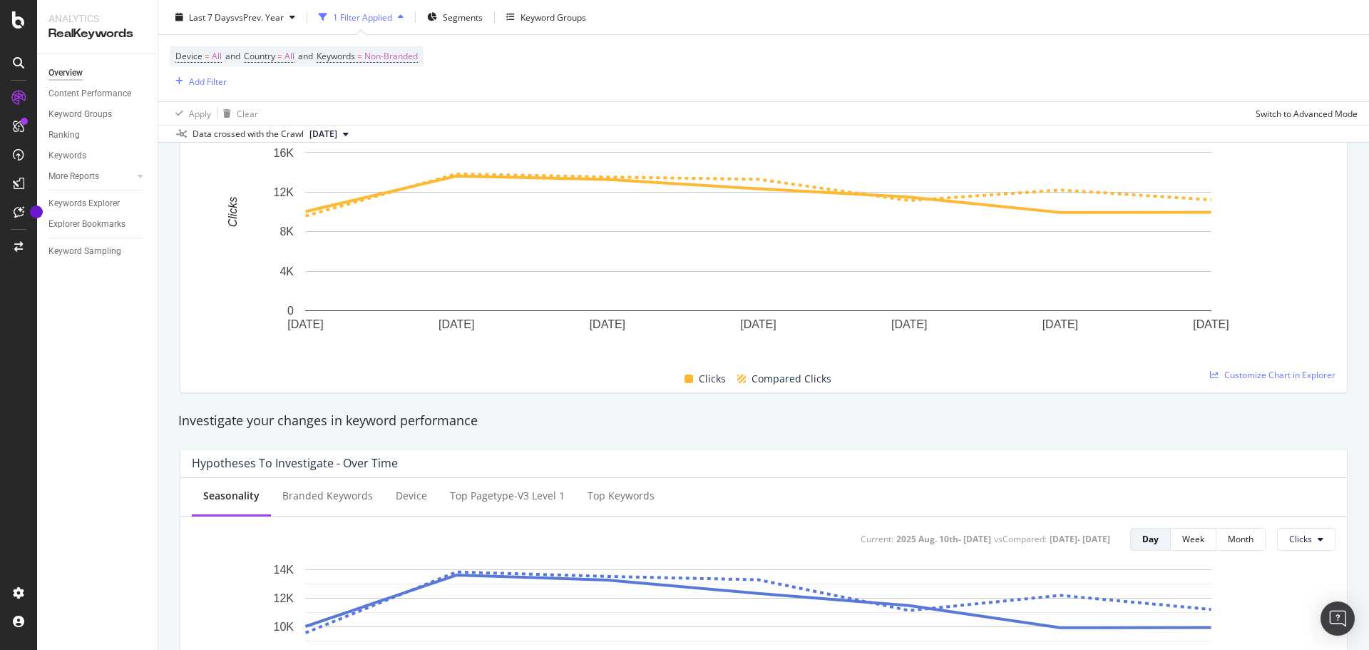
scroll to position [0, 0]
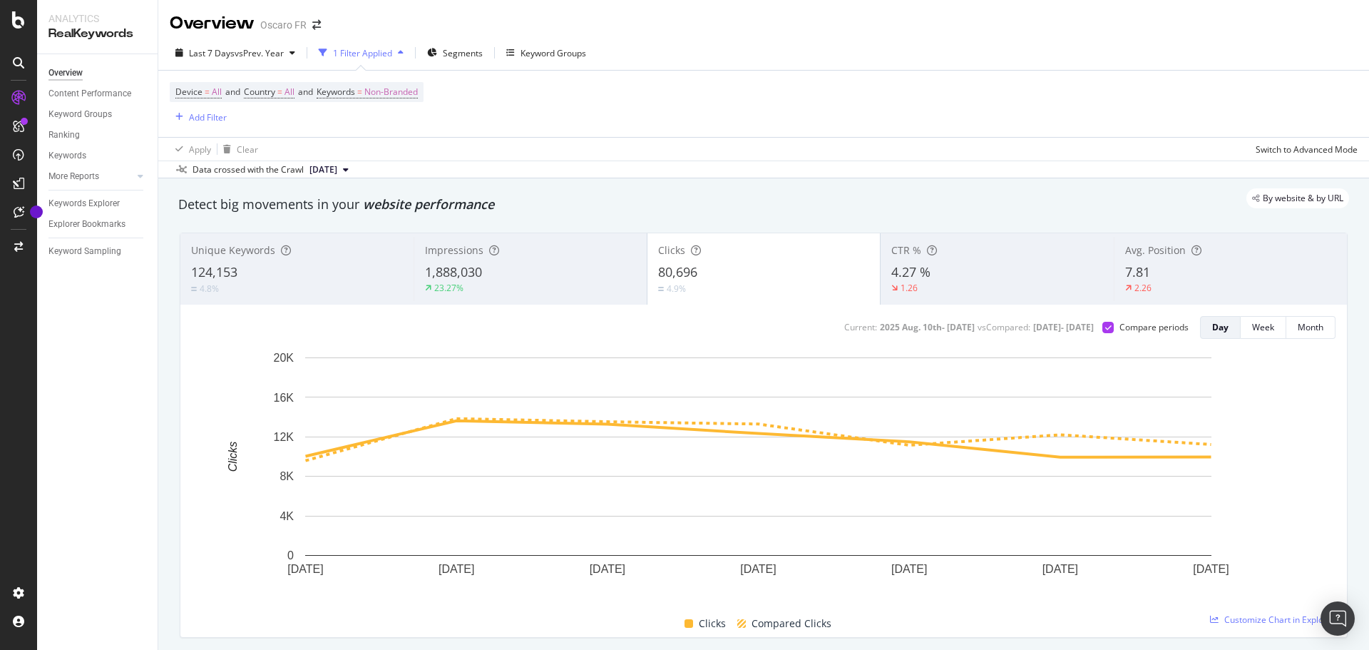
drag, startPoint x: 1034, startPoint y: 127, endPoint x: 970, endPoint y: -86, distance: 222.6
